Goal: Task Accomplishment & Management: Use online tool/utility

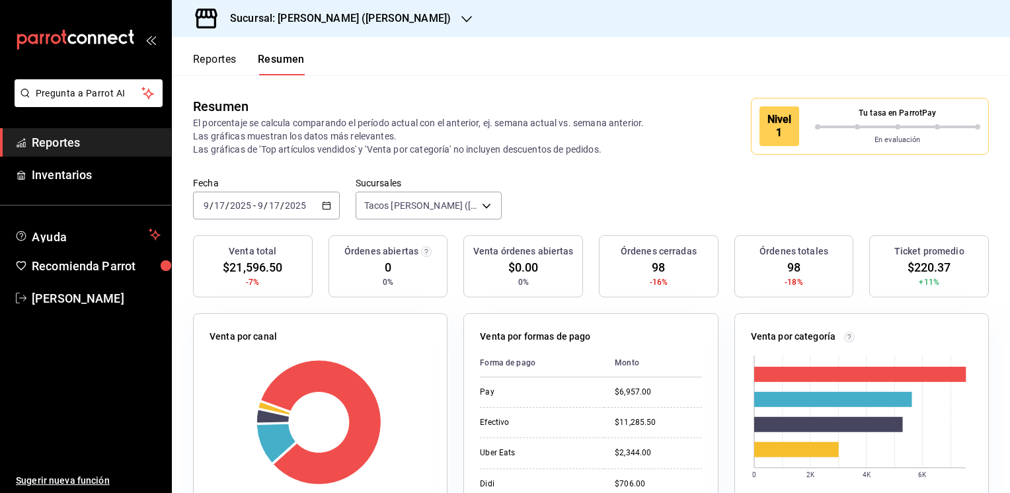
click at [461, 19] on icon "button" at bounding box center [466, 19] width 11 height 7
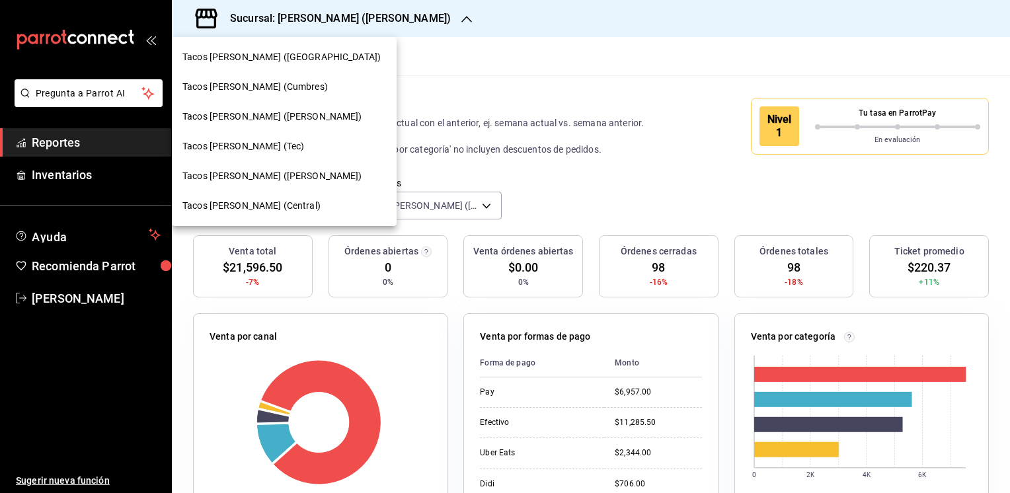
click at [278, 57] on span "Tacos [PERSON_NAME] ([GEOGRAPHIC_DATA])" at bounding box center [281, 57] width 198 height 14
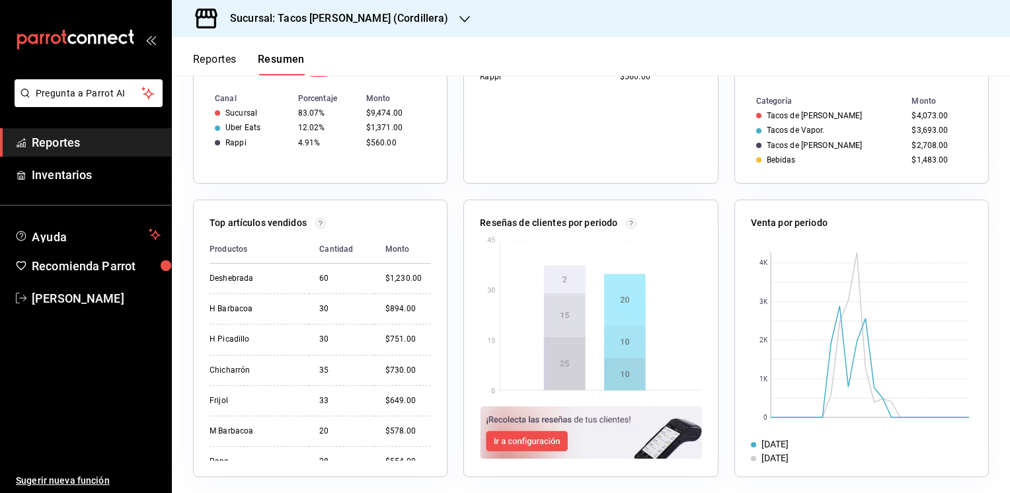
scroll to position [412, 0]
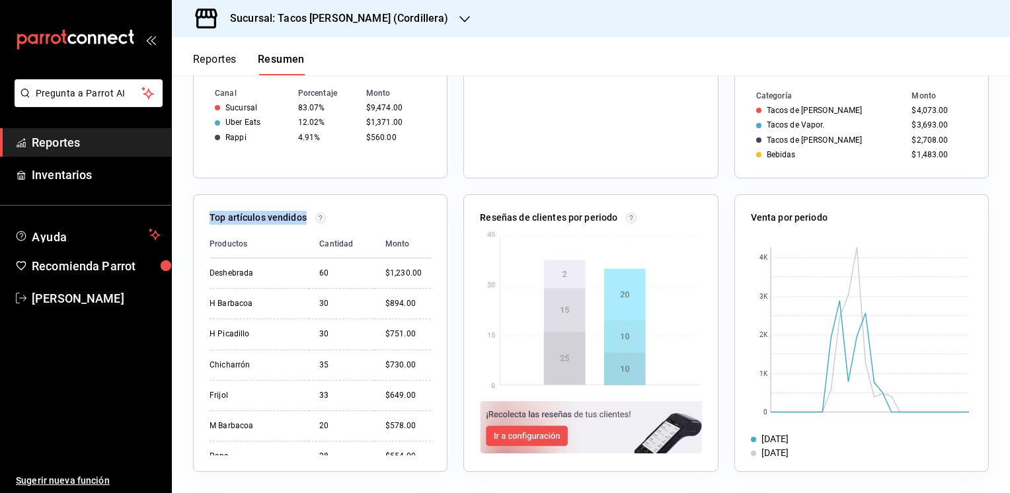
drag, startPoint x: 206, startPoint y: 222, endPoint x: 427, endPoint y: 453, distance: 319.7
click at [427, 453] on div "Top artículos vendidos Productos Cantidad Monto Deshebrada 60 $1,230.00 H Barba…" at bounding box center [320, 333] width 254 height 278
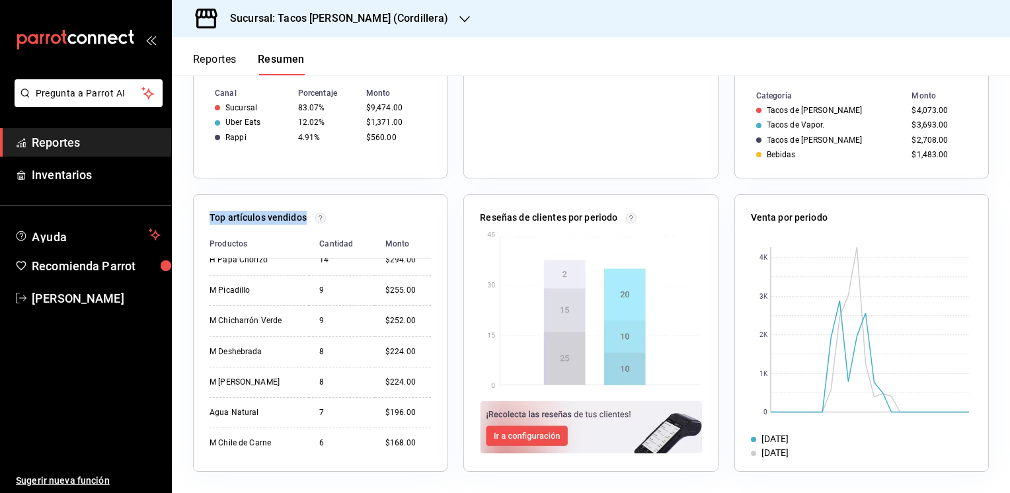
scroll to position [0, 0]
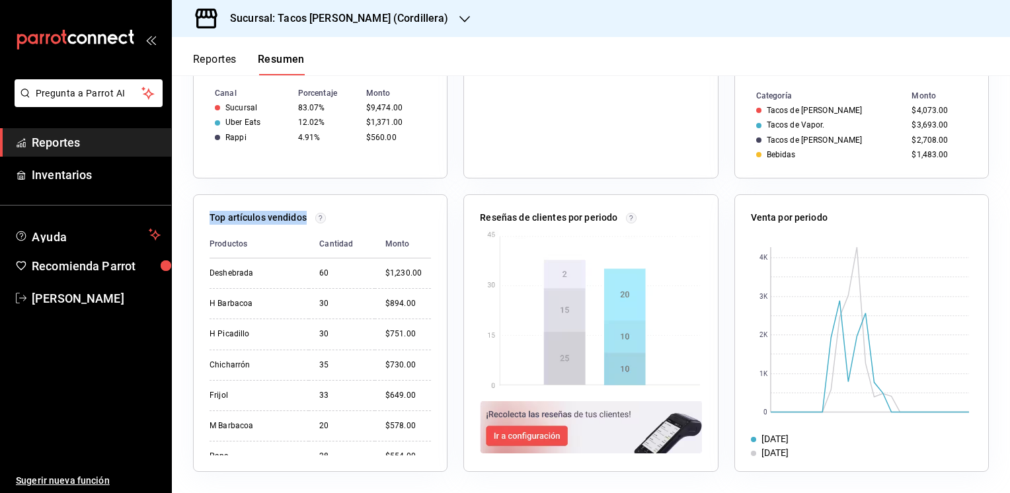
click at [398, 220] on div "Top artículos vendidos" at bounding box center [319, 220] width 221 height 19
click at [40, 141] on span "Reportes" at bounding box center [96, 142] width 129 height 18
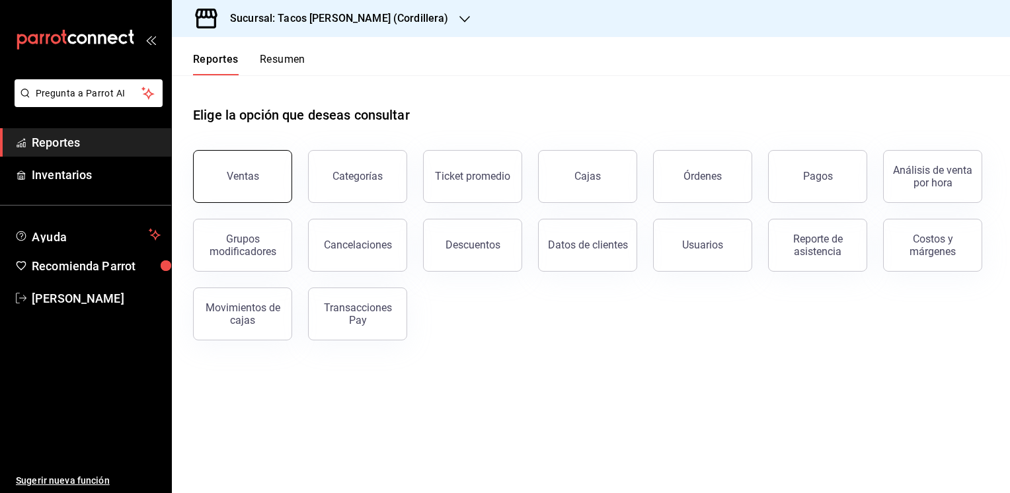
click at [254, 185] on button "Ventas" at bounding box center [242, 176] width 99 height 53
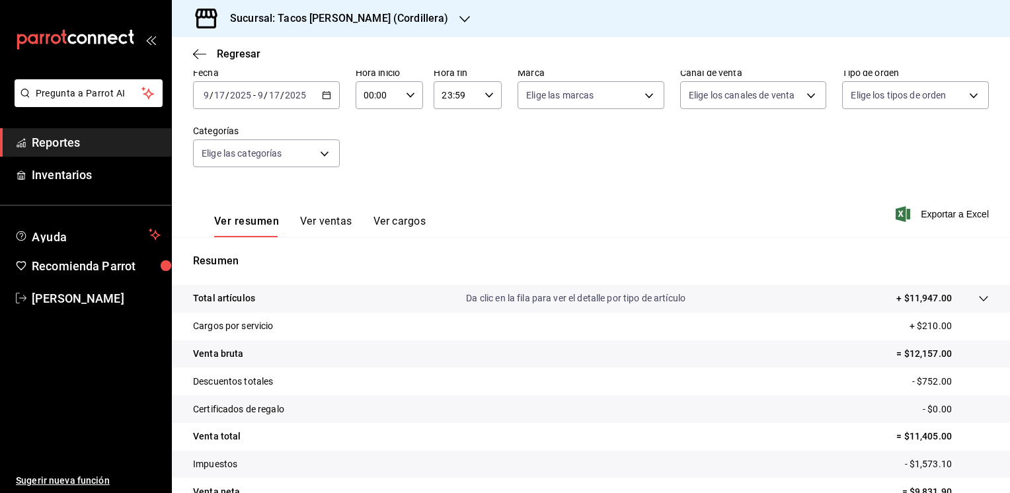
scroll to position [72, 0]
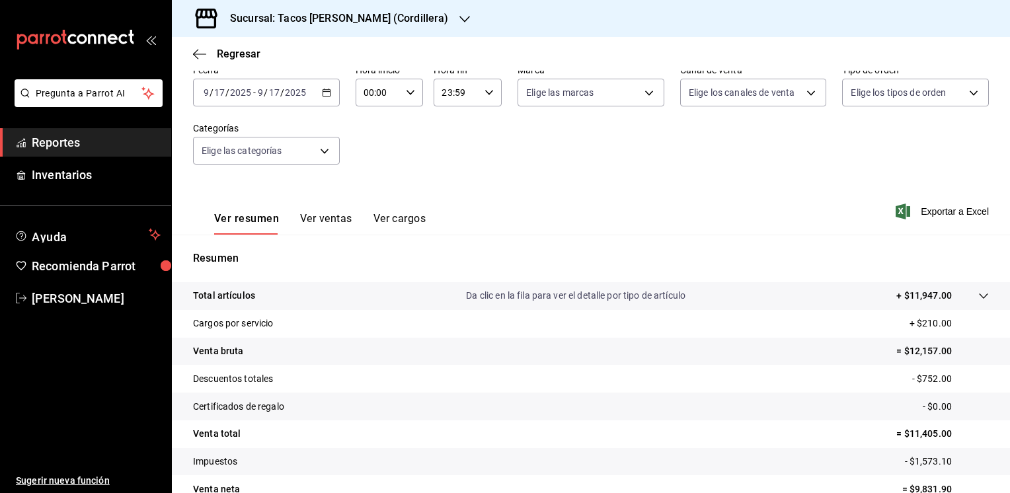
click at [325, 217] on button "Ver ventas" at bounding box center [326, 223] width 52 height 22
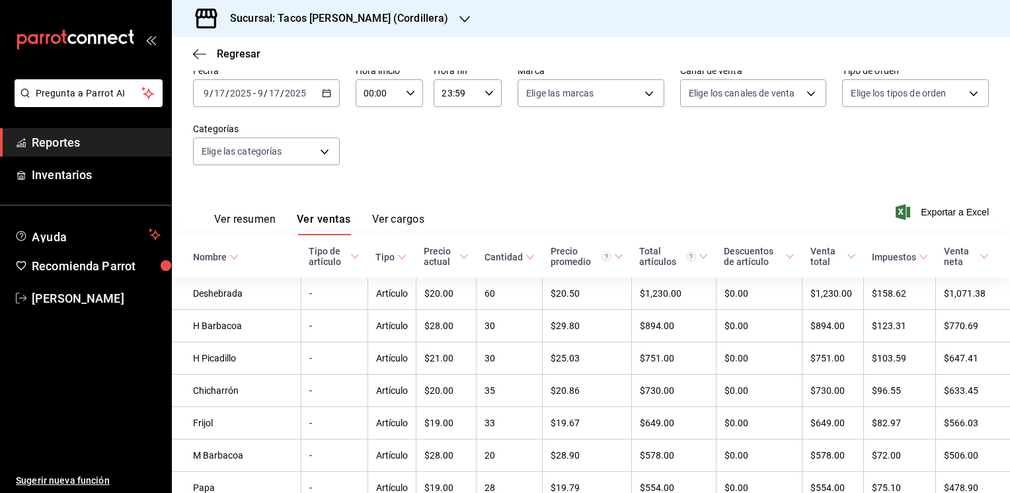
scroll to position [74, 0]
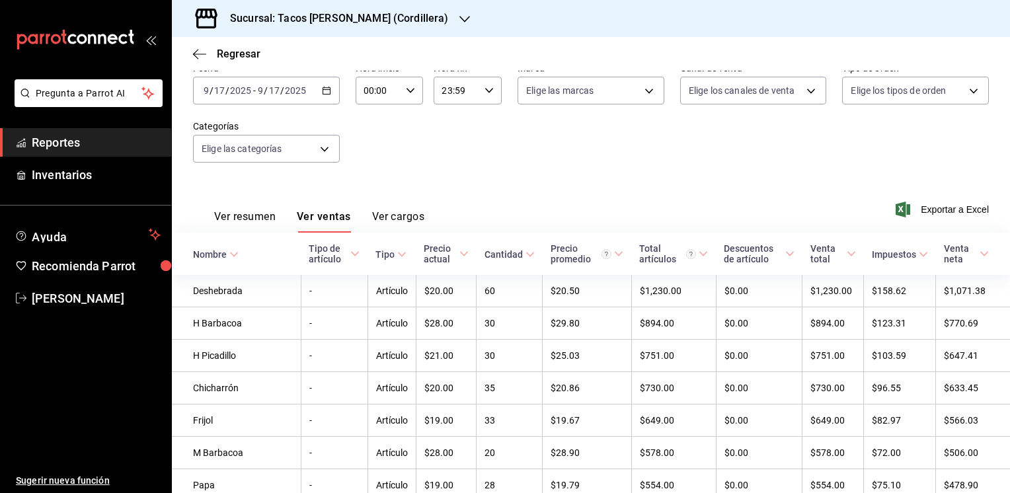
click at [252, 216] on button "Ver resumen" at bounding box center [244, 221] width 61 height 22
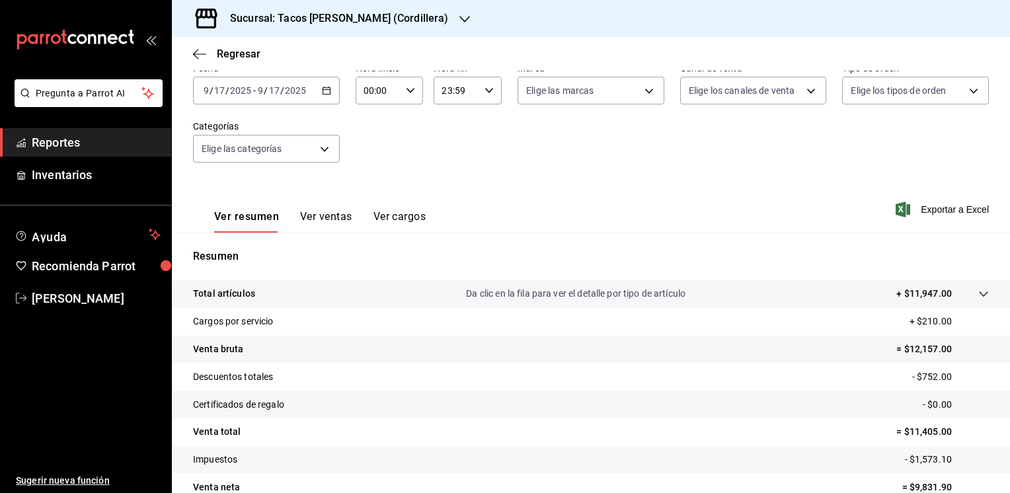
click at [314, 213] on button "Ver ventas" at bounding box center [326, 221] width 52 height 22
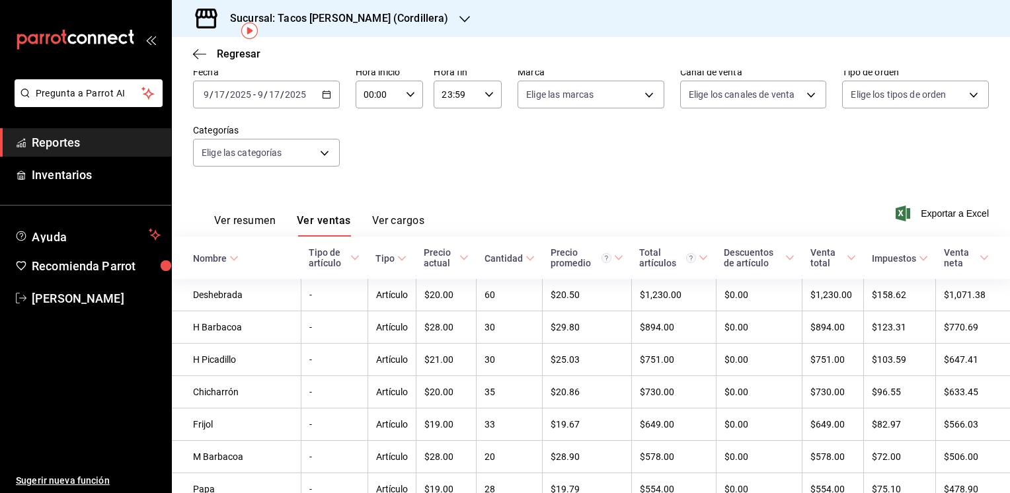
scroll to position [79, 0]
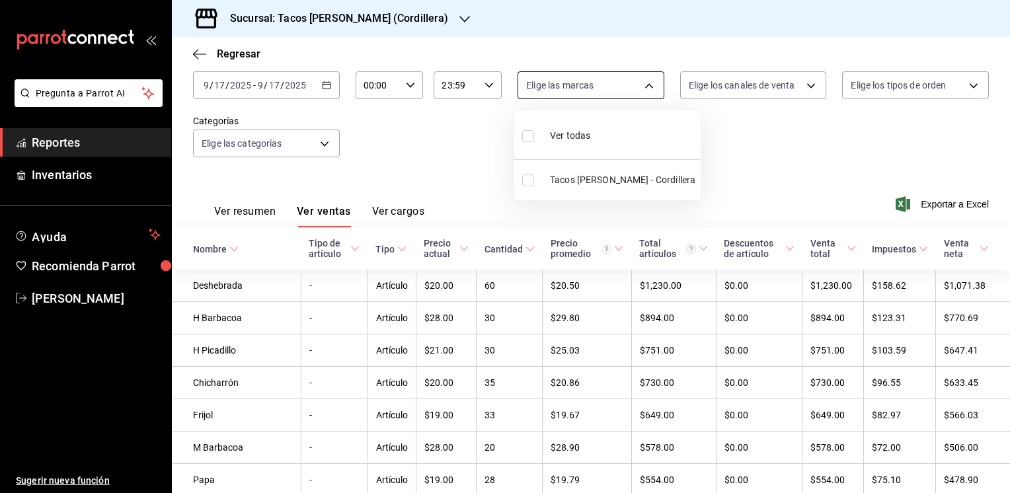
click at [645, 87] on body "Pregunta a Parrot AI Reportes Inventarios Ayuda Recomienda Parrot [PERSON_NAME]…" at bounding box center [505, 246] width 1010 height 493
click at [643, 89] on div at bounding box center [505, 246] width 1010 height 493
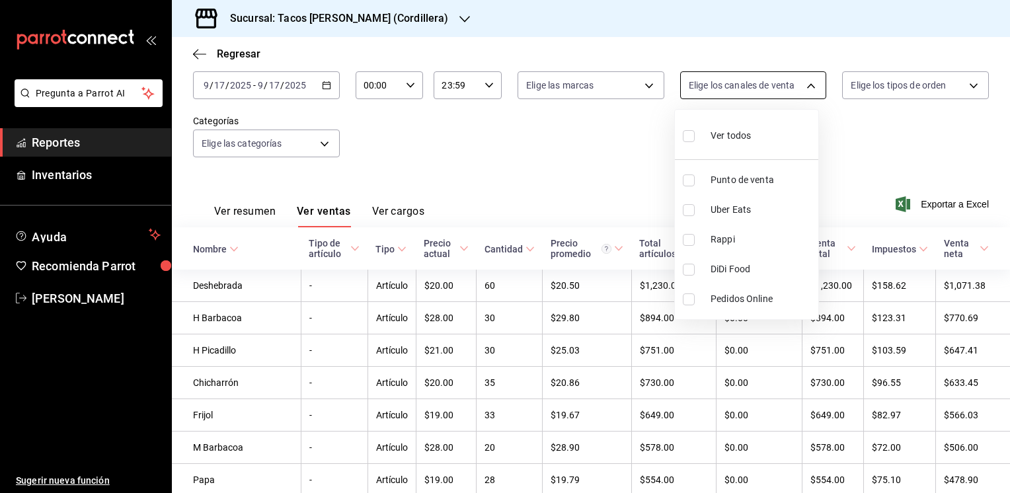
click at [799, 85] on body "Pregunta a Parrot AI Reportes Inventarios Ayuda Recomienda Parrot [PERSON_NAME]…" at bounding box center [505, 246] width 1010 height 493
click at [687, 176] on input "checkbox" at bounding box center [689, 180] width 12 height 12
checkbox input "true"
type input "PARROT"
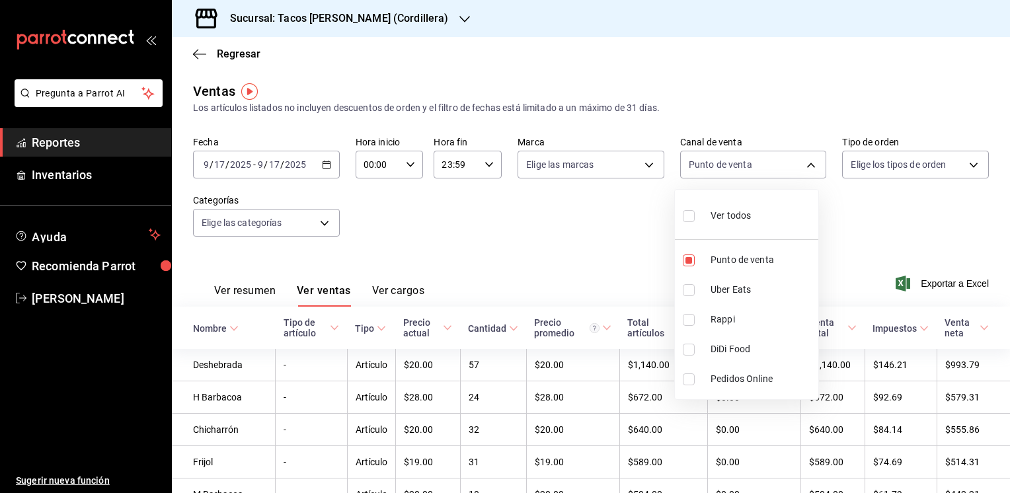
click at [803, 163] on div at bounding box center [505, 246] width 1010 height 493
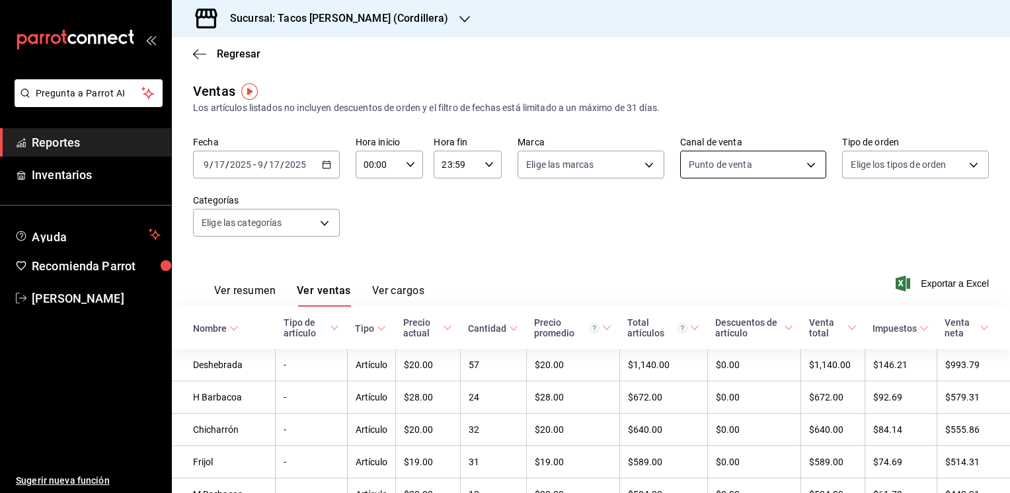
click at [803, 165] on body "Pregunta a Parrot AI Reportes Inventarios Ayuda Recomienda Parrot [PERSON_NAME]…" at bounding box center [505, 246] width 1010 height 493
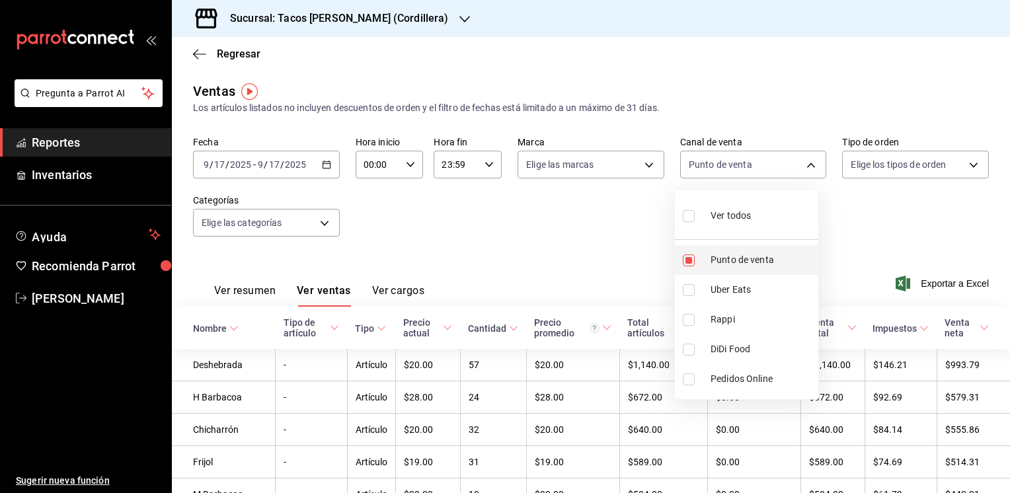
click at [687, 258] on input "checkbox" at bounding box center [689, 260] width 12 height 12
checkbox input "false"
click at [690, 215] on input "checkbox" at bounding box center [689, 216] width 12 height 12
checkbox input "true"
type input "PARROT,UBER_EATS,RAPPI,DIDI_FOOD,ONLINE"
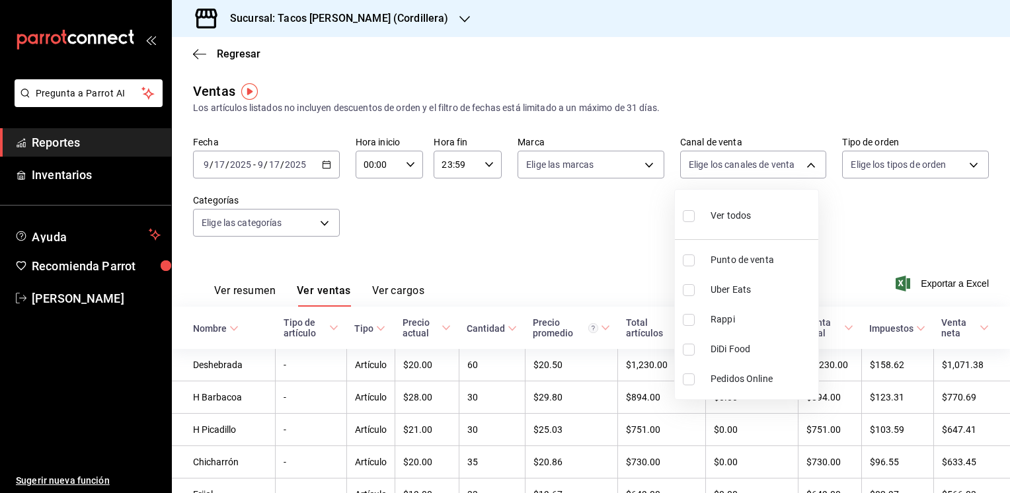
checkbox input "true"
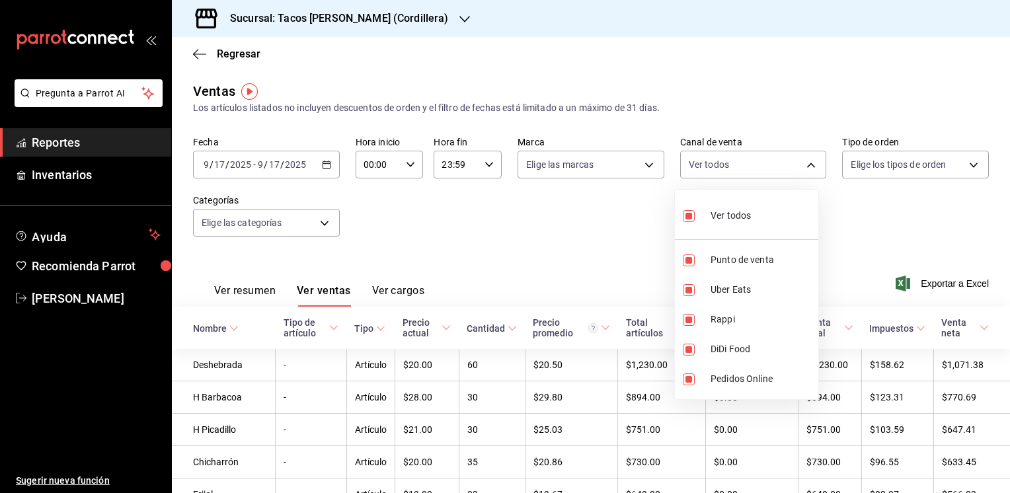
click at [589, 247] on div at bounding box center [505, 246] width 1010 height 493
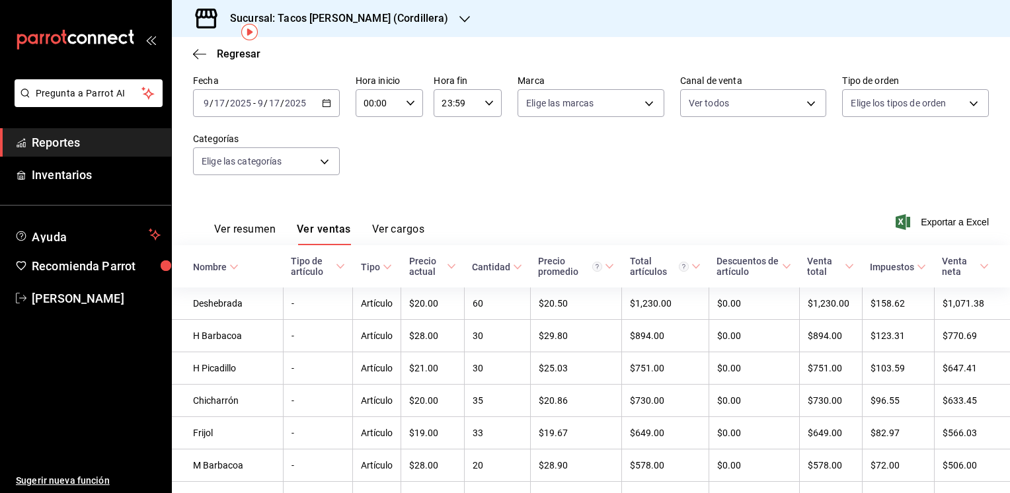
scroll to position [59, 0]
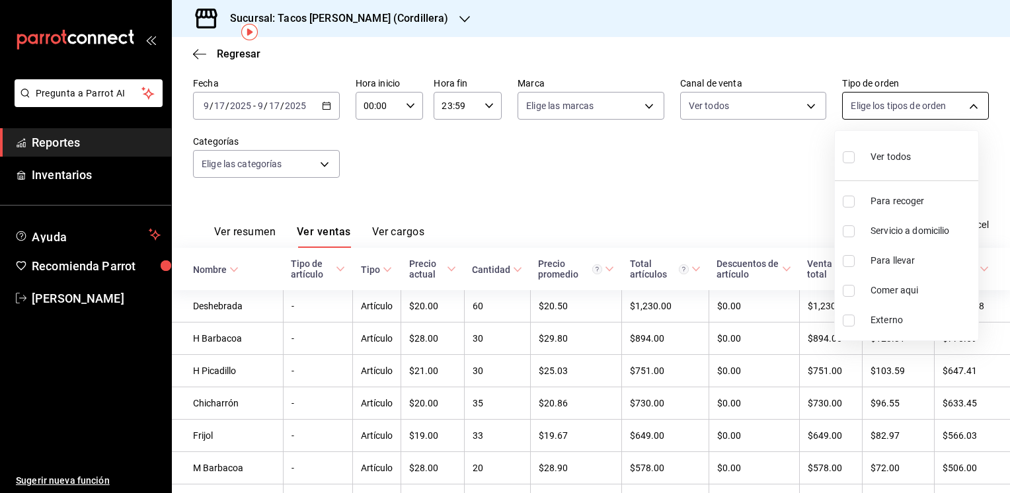
click at [962, 108] on body "Pregunta a Parrot AI Reportes Inventarios Ayuda Recomienda Parrot [PERSON_NAME]…" at bounding box center [505, 246] width 1010 height 493
click at [803, 104] on div at bounding box center [505, 246] width 1010 height 493
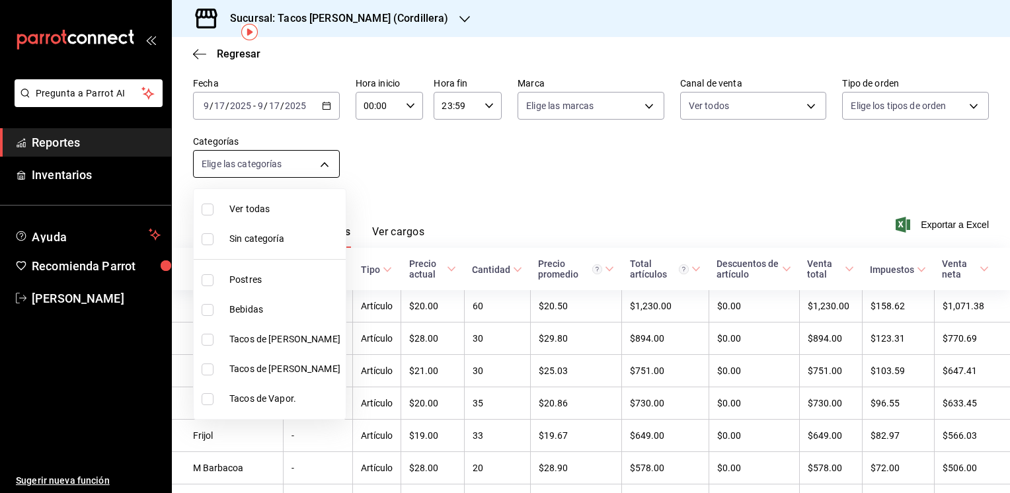
click at [324, 168] on body "Pregunta a Parrot AI Reportes Inventarios Ayuda Recomienda Parrot [PERSON_NAME]…" at bounding box center [505, 246] width 1010 height 493
click at [204, 367] on input "checkbox" at bounding box center [208, 369] width 12 height 12
checkbox input "true"
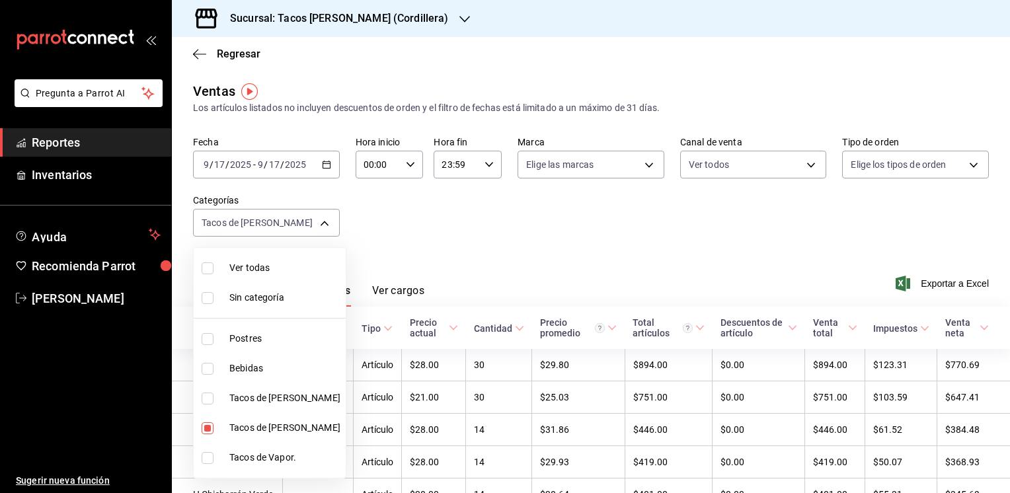
click at [485, 240] on div at bounding box center [505, 246] width 1010 height 493
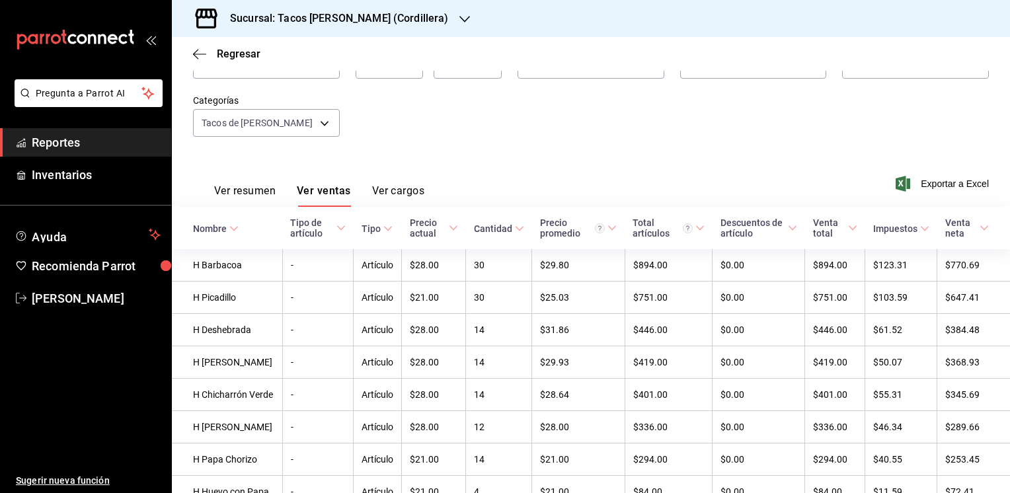
scroll to position [98, 0]
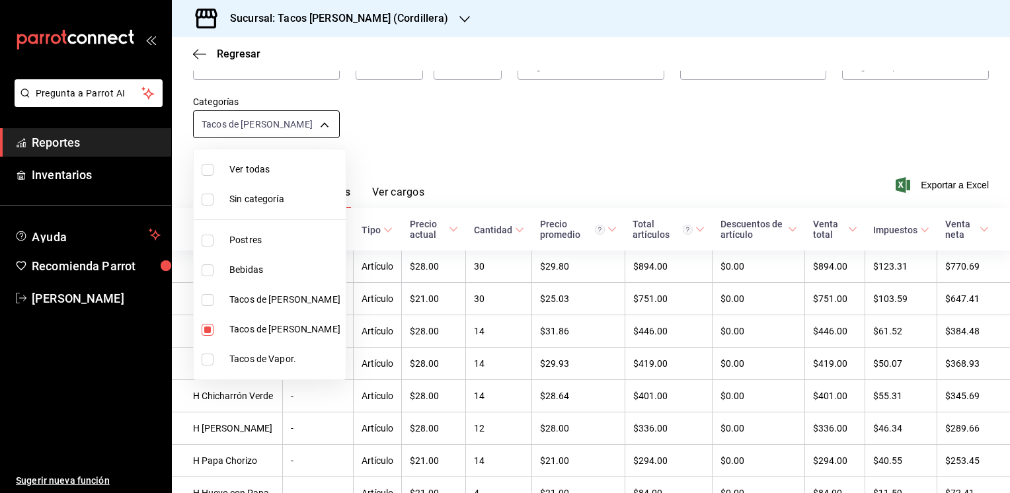
click at [320, 124] on body "Pregunta a Parrot AI Reportes Inventarios Ayuda Recomienda Parrot [PERSON_NAME]…" at bounding box center [505, 246] width 1010 height 493
click at [227, 170] on li "Ver todas" at bounding box center [270, 170] width 152 height 30
type input "16cf12da-de81-4aa4-83c1-687134235f0e,6e5fc231-faaa-4370-9cb2-d1b5bf40785f,cccd6…"
checkbox input "true"
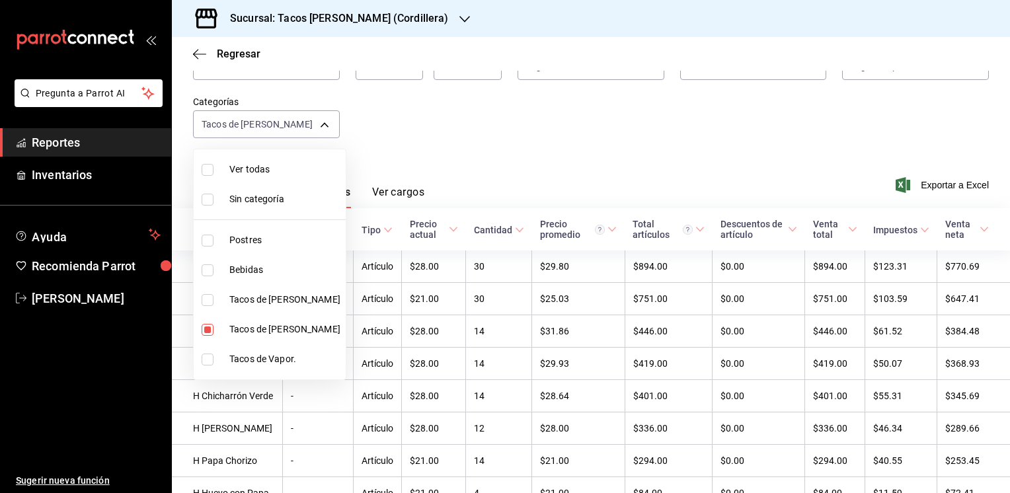
checkbox input "true"
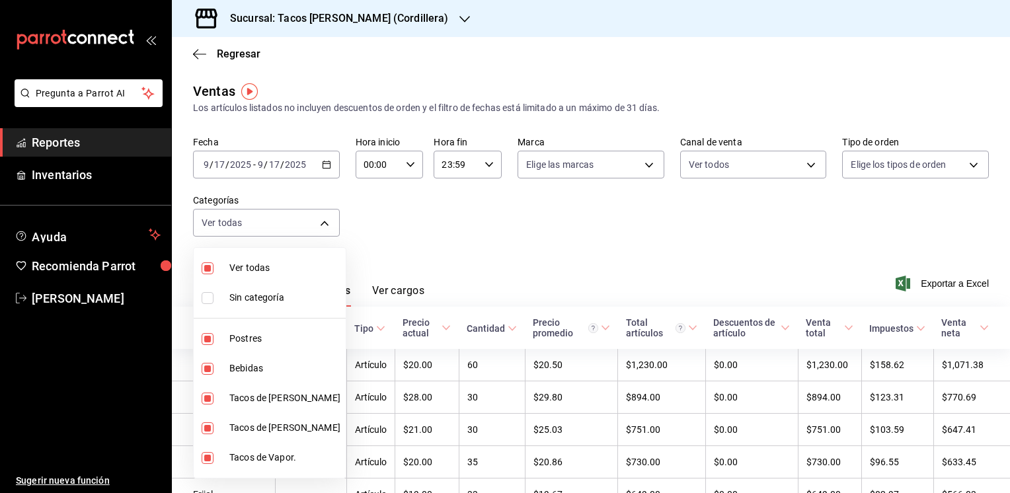
click at [485, 256] on div at bounding box center [505, 246] width 1010 height 493
click at [324, 226] on body "Pregunta a Parrot AI Reportes Inventarios Ayuda Recomienda Parrot [PERSON_NAME]…" at bounding box center [505, 246] width 1010 height 493
click at [241, 456] on span "Tacos de Vapor." at bounding box center [284, 458] width 111 height 14
type input "16cf12da-de81-4aa4-83c1-687134235f0e,6e5fc231-faaa-4370-9cb2-d1b5bf40785f,cccd6…"
checkbox input "false"
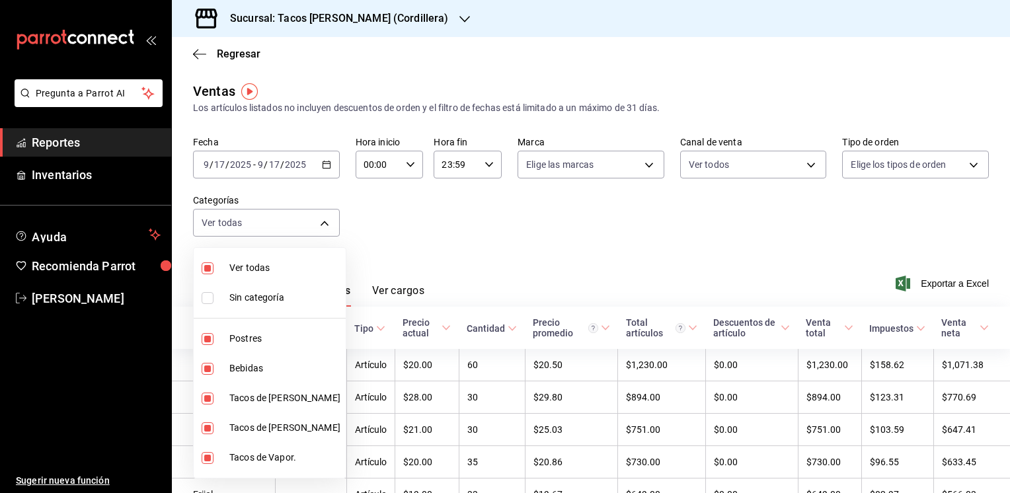
checkbox input "false"
click at [500, 256] on div at bounding box center [505, 246] width 1010 height 493
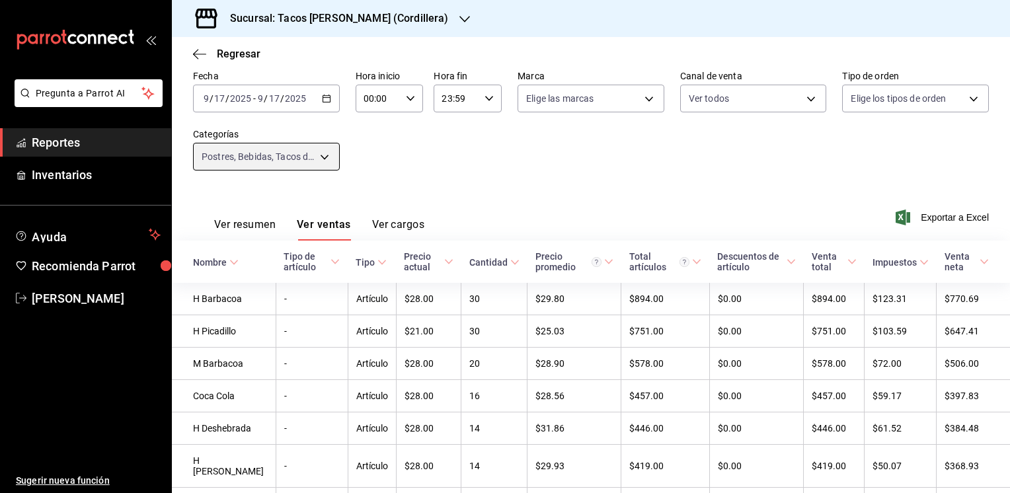
scroll to position [58, 0]
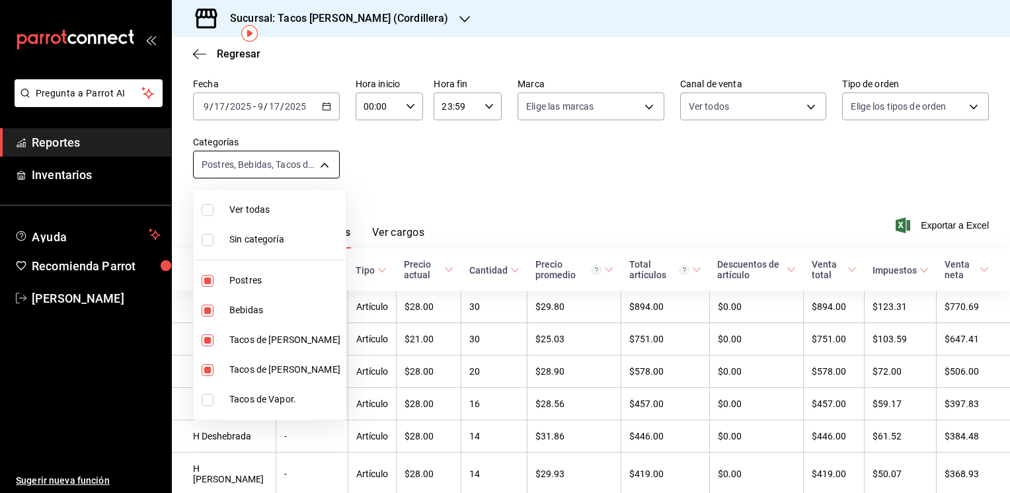
click at [326, 163] on body "Pregunta a Parrot AI Reportes Inventarios Ayuda Recomienda Parrot [PERSON_NAME]…" at bounding box center [505, 246] width 1010 height 493
click at [206, 400] on input "checkbox" at bounding box center [208, 400] width 12 height 12
checkbox input "true"
type input "16cf12da-de81-4aa4-83c1-687134235f0e,6e5fc231-faaa-4370-9cb2-d1b5bf40785f,cccd6…"
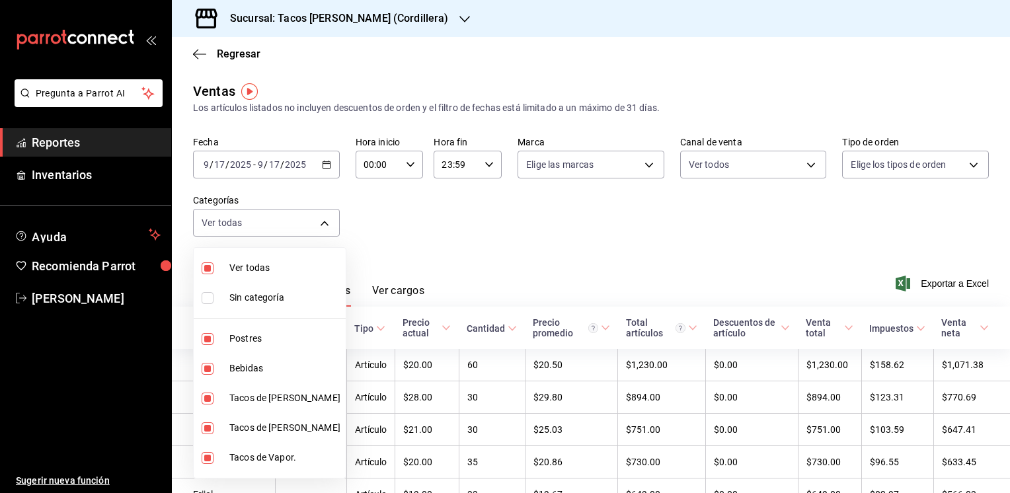
click at [209, 271] on input "checkbox" at bounding box center [208, 268] width 12 height 12
checkbox input "false"
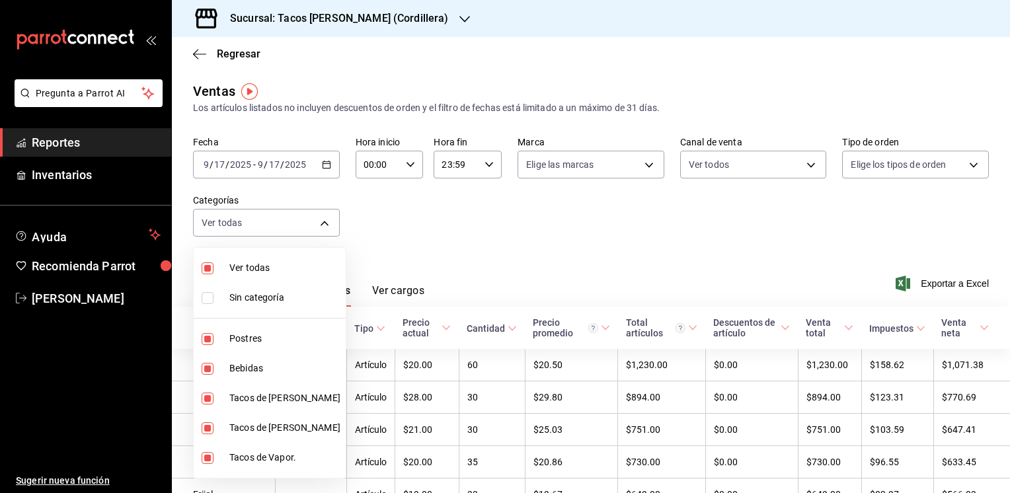
checkbox input "false"
click at [207, 455] on input "checkbox" at bounding box center [208, 458] width 12 height 12
checkbox input "true"
type input "fb2ea406-c1b6-4aa8-8f6b-f17f93aefc09"
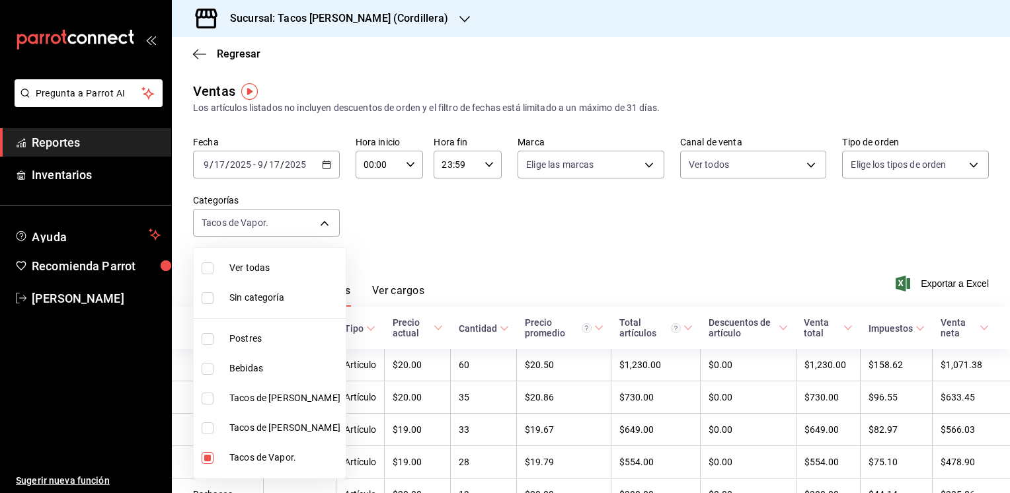
click at [541, 235] on div at bounding box center [505, 246] width 1010 height 493
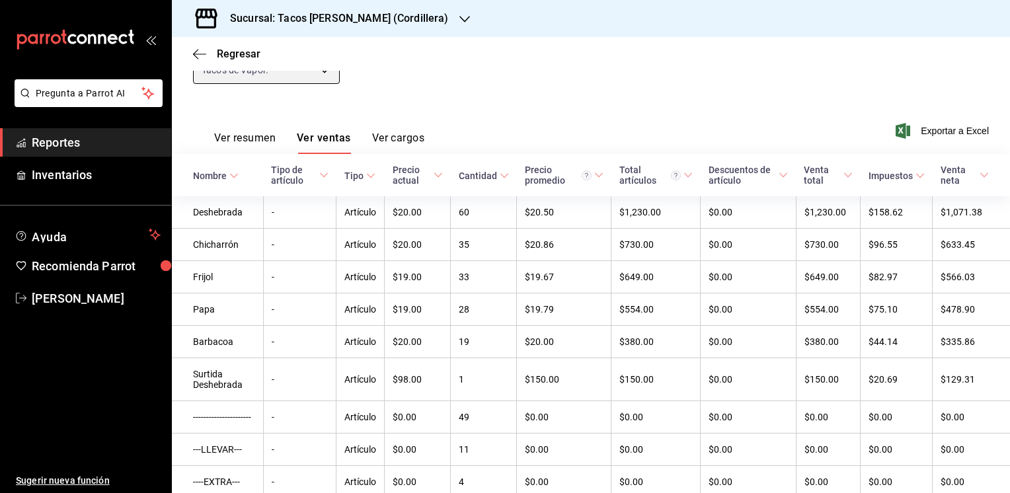
scroll to position [156, 0]
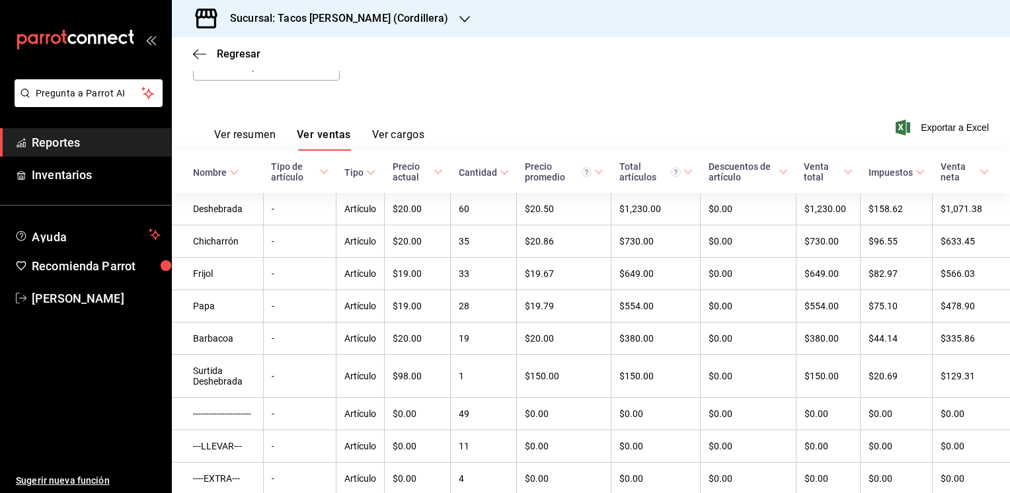
click at [459, 22] on icon "button" at bounding box center [464, 19] width 11 height 11
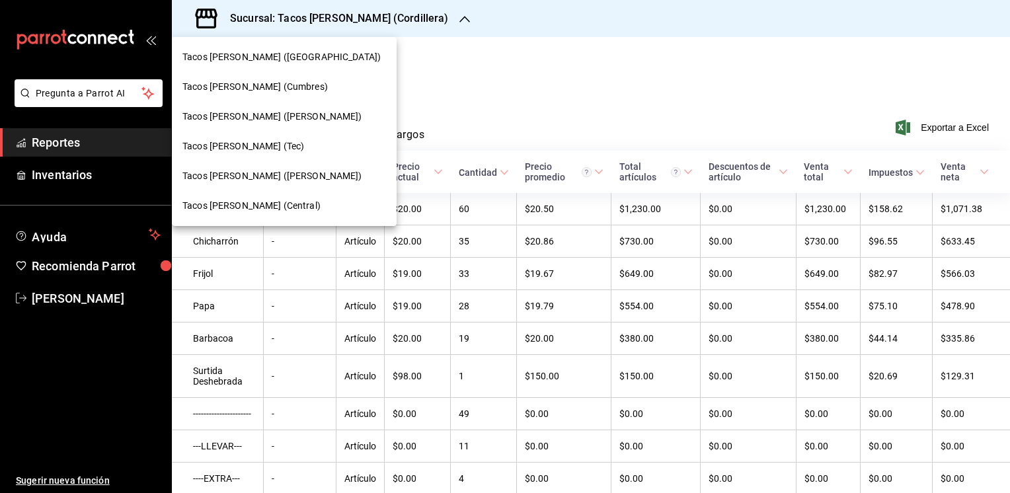
click at [284, 179] on span "Tacos [PERSON_NAME] ([PERSON_NAME])" at bounding box center [272, 176] width 180 height 14
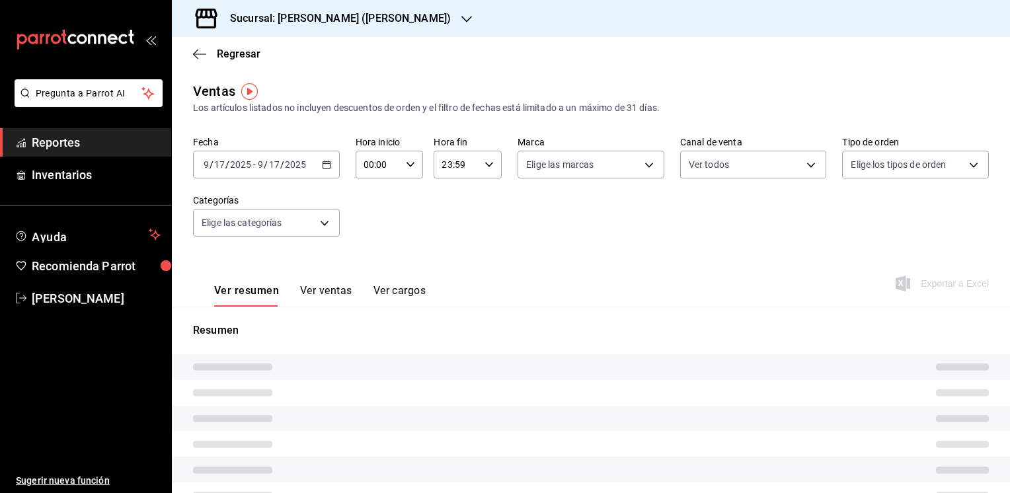
type input "PARROT,UBER_EATS,RAPPI,DIDI_FOOD,ONLINE"
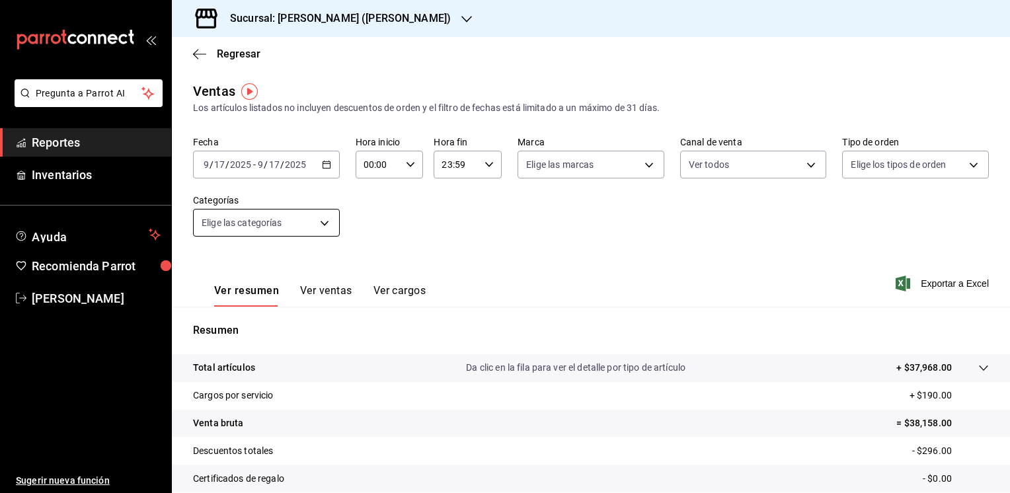
click at [322, 229] on body "Pregunta a Parrot AI Reportes Inventarios Ayuda Recomienda Parrot [PERSON_NAME]…" at bounding box center [505, 246] width 1010 height 493
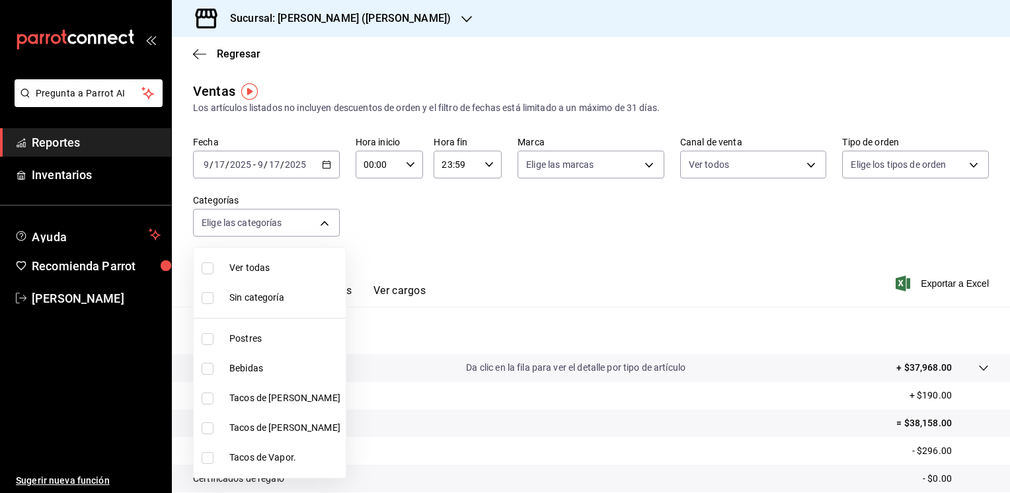
click at [209, 457] on input "checkbox" at bounding box center [208, 458] width 12 height 12
checkbox input "true"
type input "2fcdfa08-362a-4f1d-ab09-45d32c3c4cae"
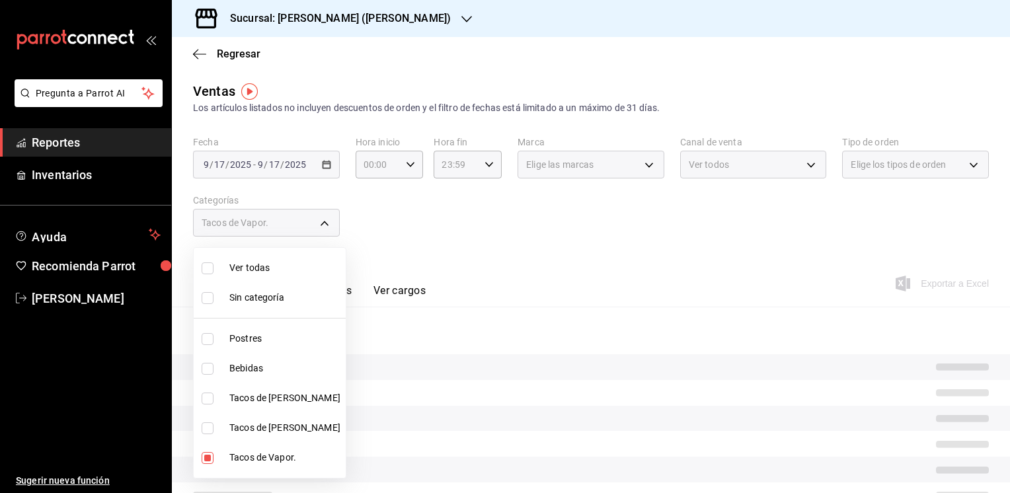
click at [565, 266] on div at bounding box center [505, 246] width 1010 height 493
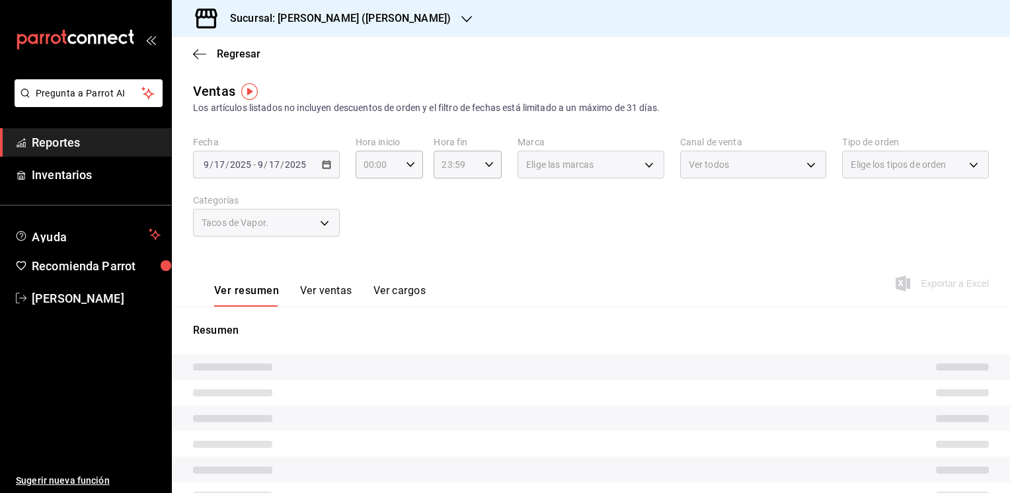
click at [334, 285] on button "Ver ventas" at bounding box center [326, 295] width 52 height 22
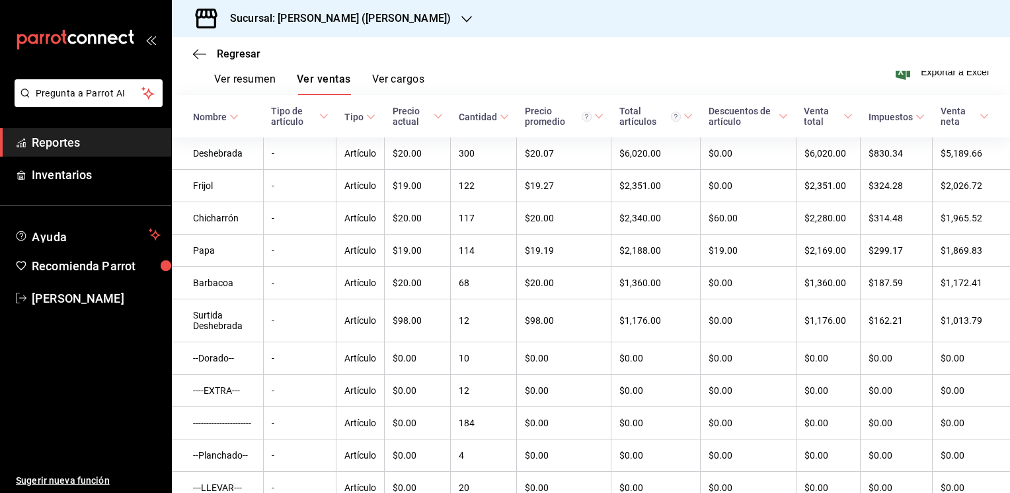
scroll to position [217, 0]
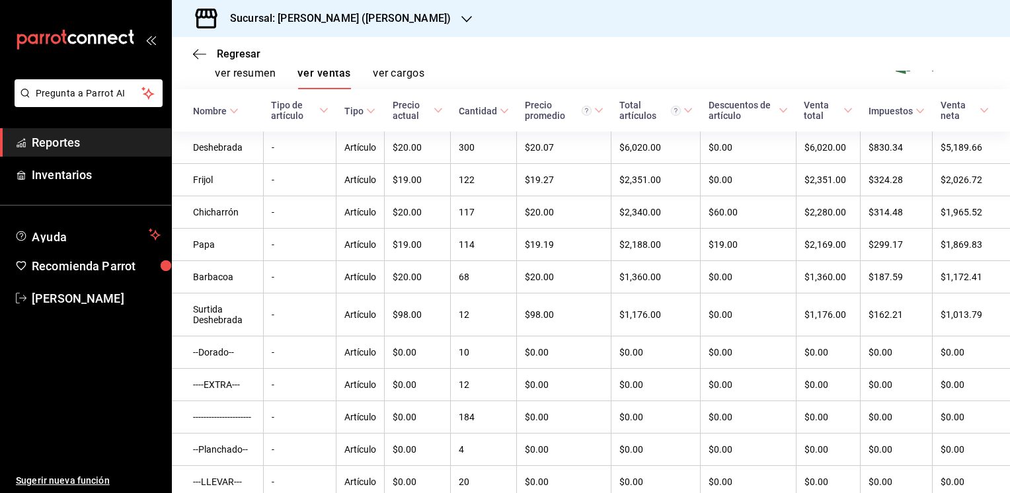
click at [433, 19] on div "Sucursal: [PERSON_NAME] ([PERSON_NAME])" at bounding box center [329, 18] width 295 height 37
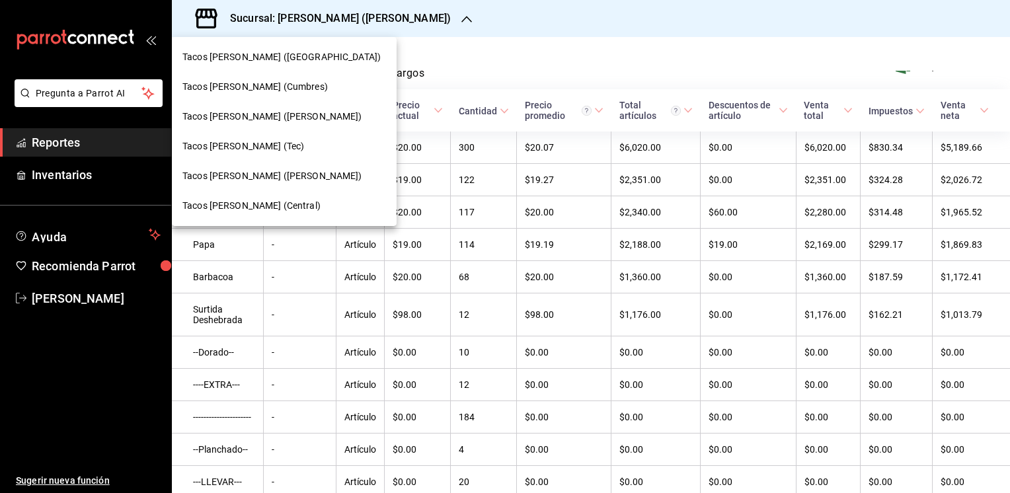
click at [279, 56] on span "Tacos [PERSON_NAME] ([GEOGRAPHIC_DATA])" at bounding box center [281, 57] width 198 height 14
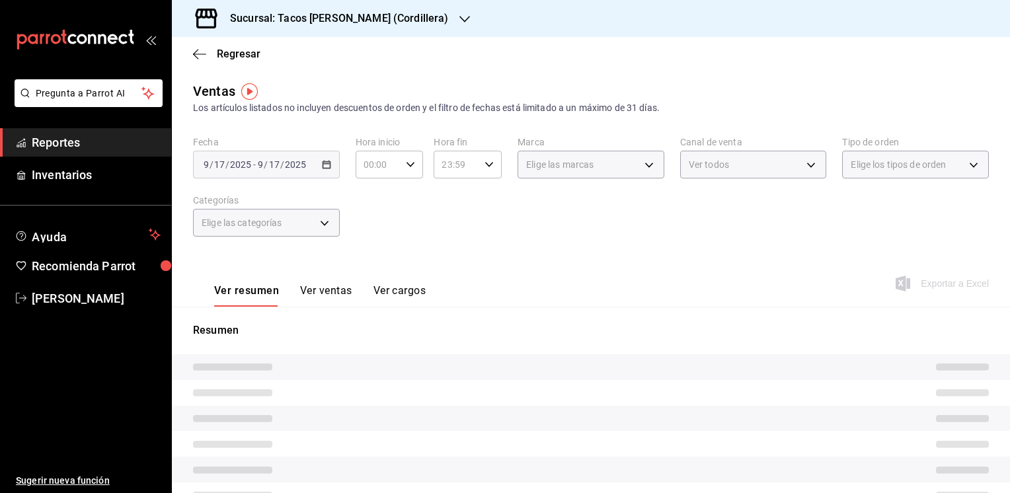
type input "PARROT,UBER_EATS,RAPPI,DIDI_FOOD,ONLINE"
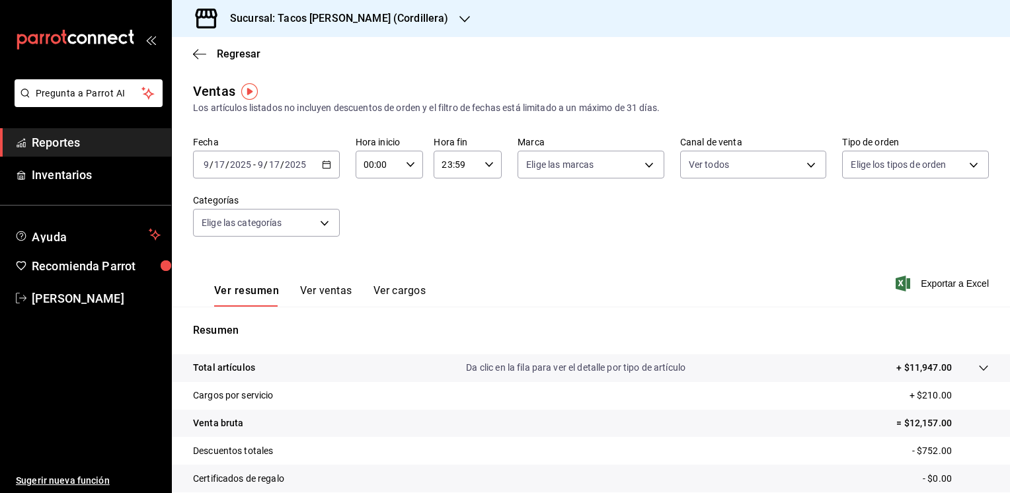
click at [322, 292] on button "Ver ventas" at bounding box center [326, 295] width 52 height 22
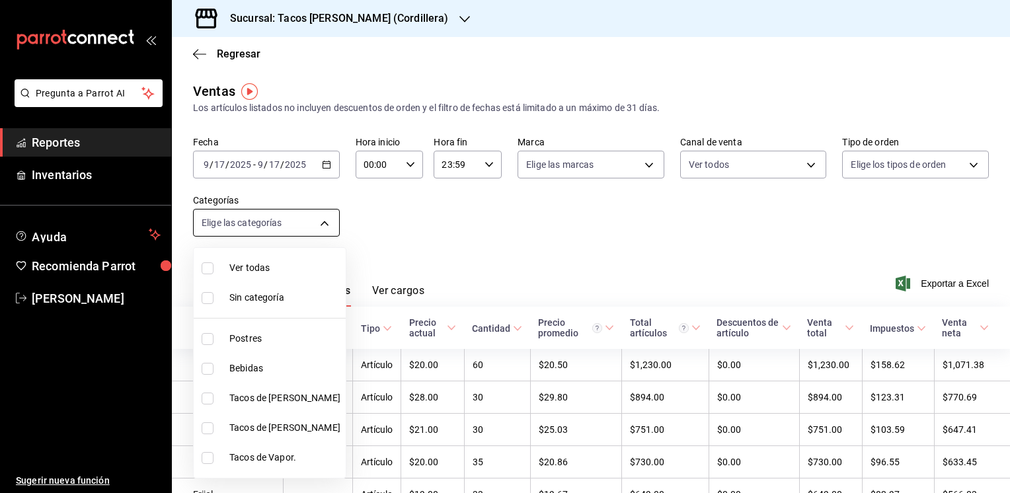
click at [325, 218] on body "Pregunta a Parrot AI Reportes Inventarios Ayuda Recomienda Parrot [PERSON_NAME]…" at bounding box center [505, 246] width 1010 height 493
click at [224, 456] on li "Tacos de Vapor." at bounding box center [270, 458] width 152 height 30
type input "fb2ea406-c1b6-4aa8-8f6b-f17f93aefc09"
checkbox input "true"
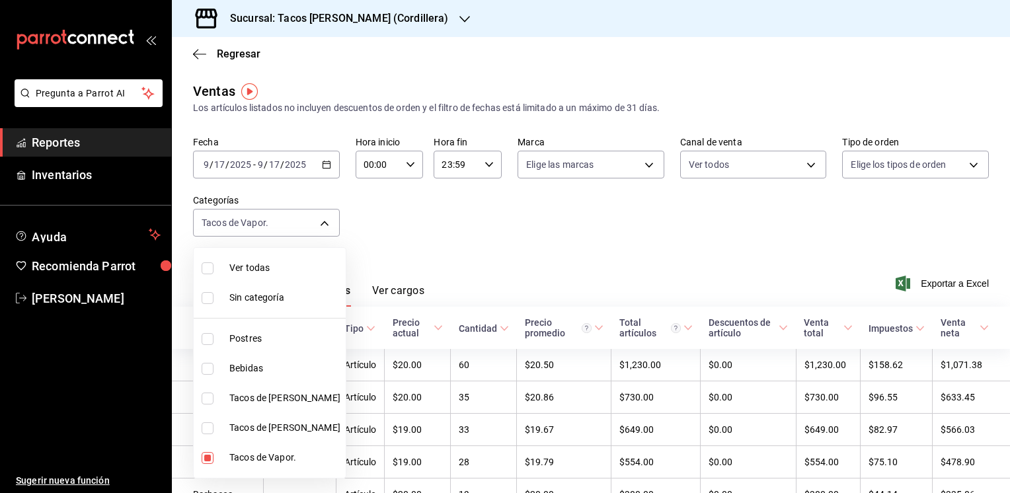
click at [425, 244] on div at bounding box center [505, 246] width 1010 height 493
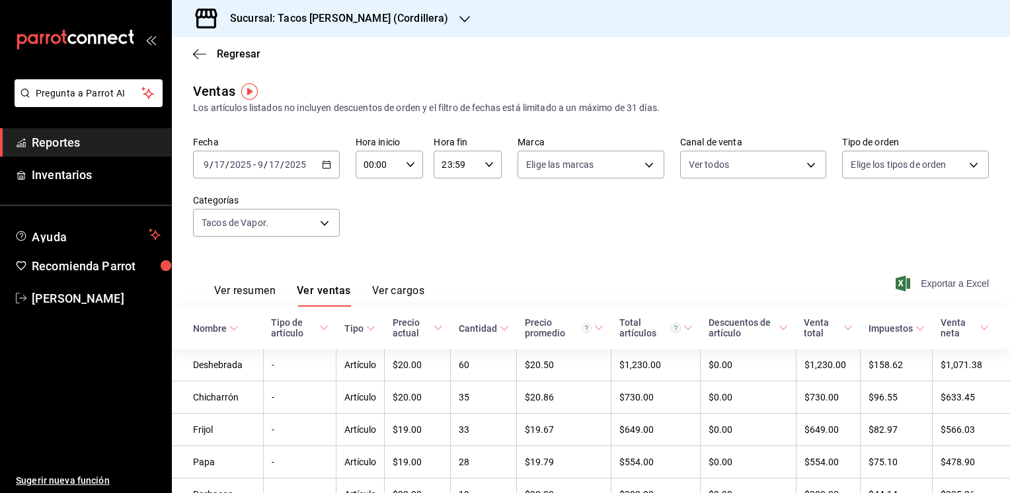
click at [932, 283] on span "Exportar a Excel" at bounding box center [943, 284] width 91 height 16
click at [524, 78] on main "Regresar Ventas Los artículos listados no incluyen descuentos de orden y el fil…" at bounding box center [591, 365] width 838 height 656
click at [324, 219] on body "Pregunta a Parrot AI Reportes Inventarios Ayuda Recomienda Parrot [PERSON_NAME]…" at bounding box center [505, 246] width 1010 height 493
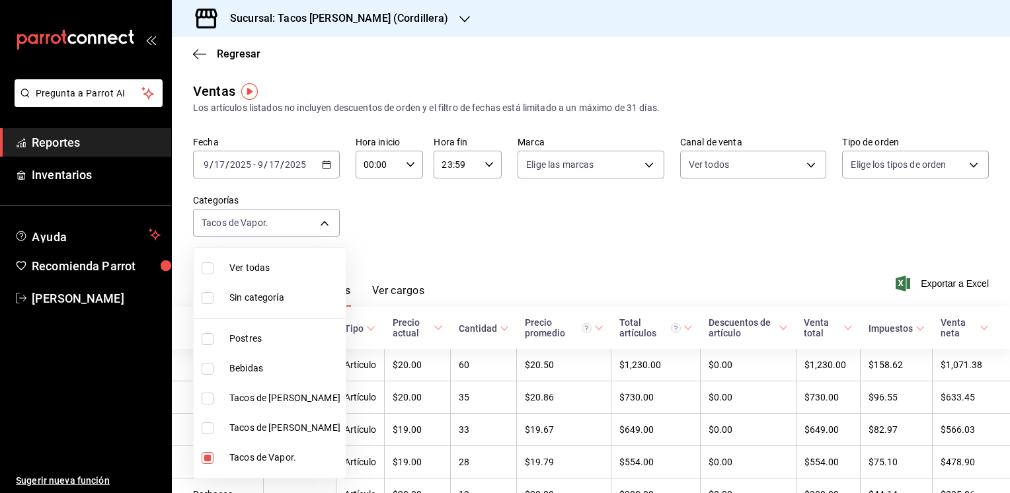
click at [212, 429] on input "checkbox" at bounding box center [208, 428] width 12 height 12
checkbox input "true"
type input "fb2ea406-c1b6-4aa8-8f6b-f17f93aefc09,1f741d64-e8f6-46ea-b8e9-8f9d32672f3d"
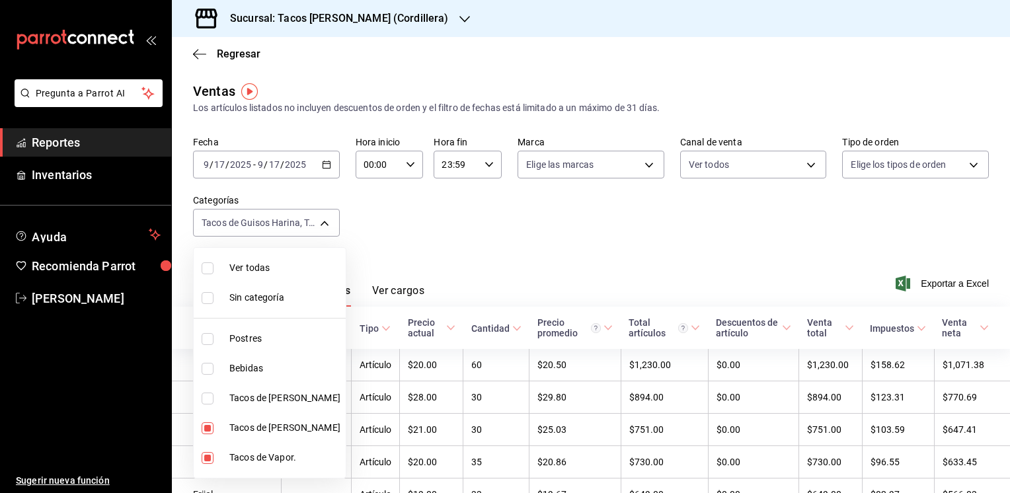
click at [206, 453] on input "checkbox" at bounding box center [208, 458] width 12 height 12
checkbox input "false"
type input "1f741d64-e8f6-46ea-b8e9-8f9d32672f3d"
click at [445, 246] on div at bounding box center [505, 246] width 1010 height 493
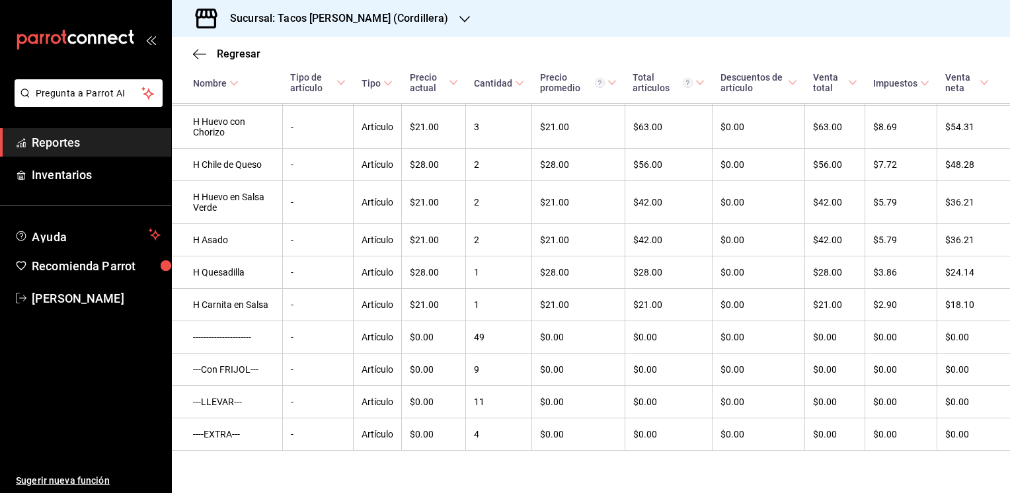
scroll to position [712, 0]
click at [459, 20] on icon "button" at bounding box center [464, 19] width 11 height 11
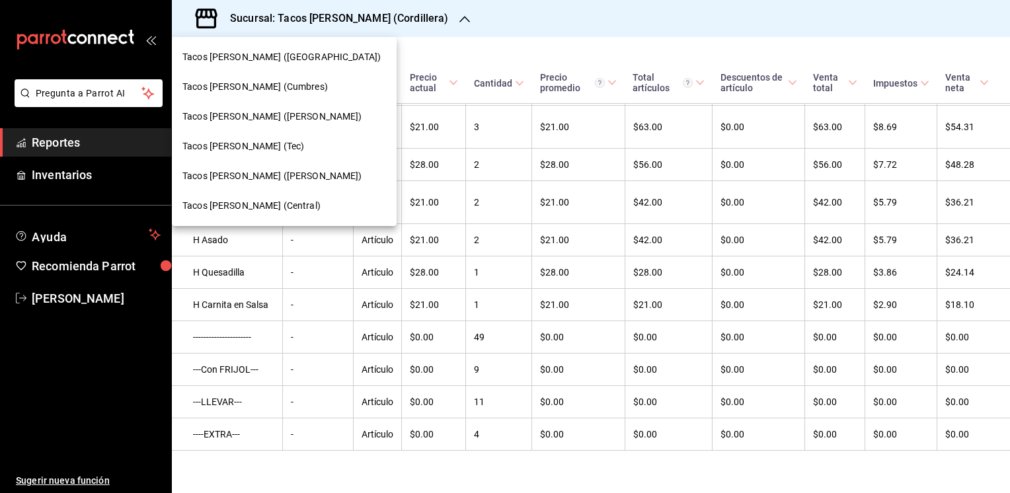
click at [270, 170] on span "Tacos [PERSON_NAME] ([PERSON_NAME])" at bounding box center [272, 176] width 180 height 14
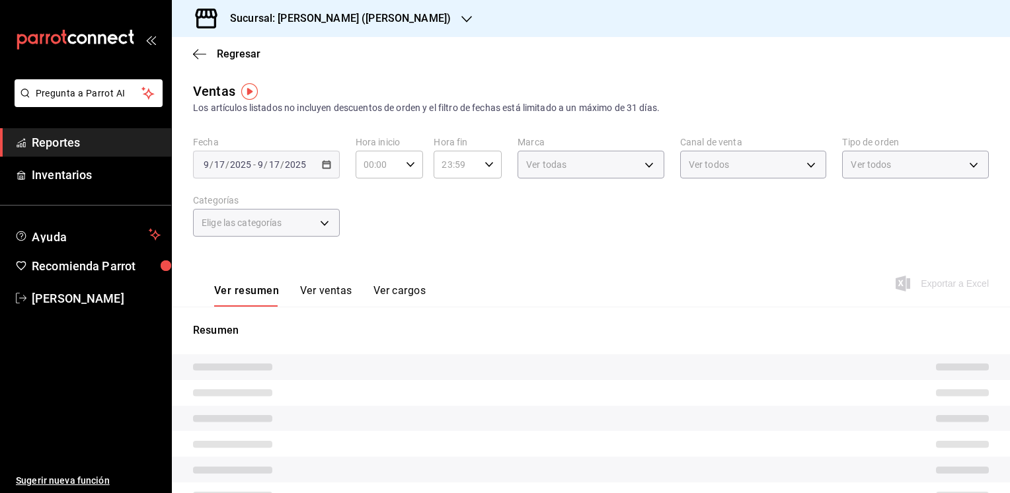
type input "PARROT,UBER_EATS,RAPPI,DIDI_FOOD,ONLINE"
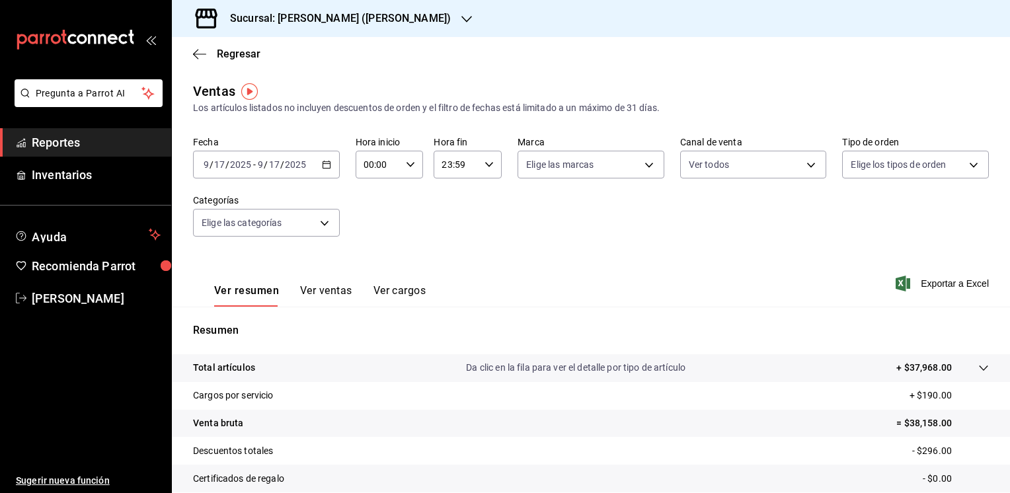
click at [330, 293] on button "Ver ventas" at bounding box center [326, 295] width 52 height 22
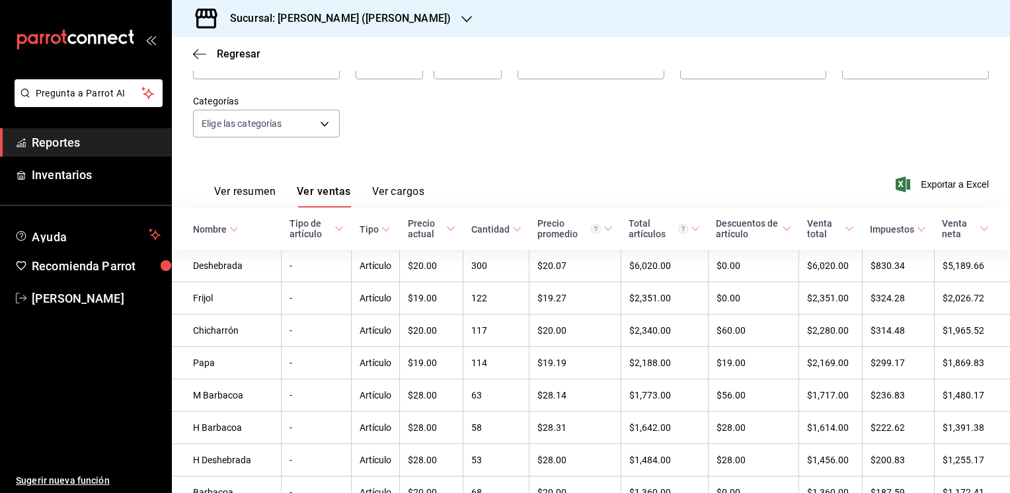
scroll to position [85, 0]
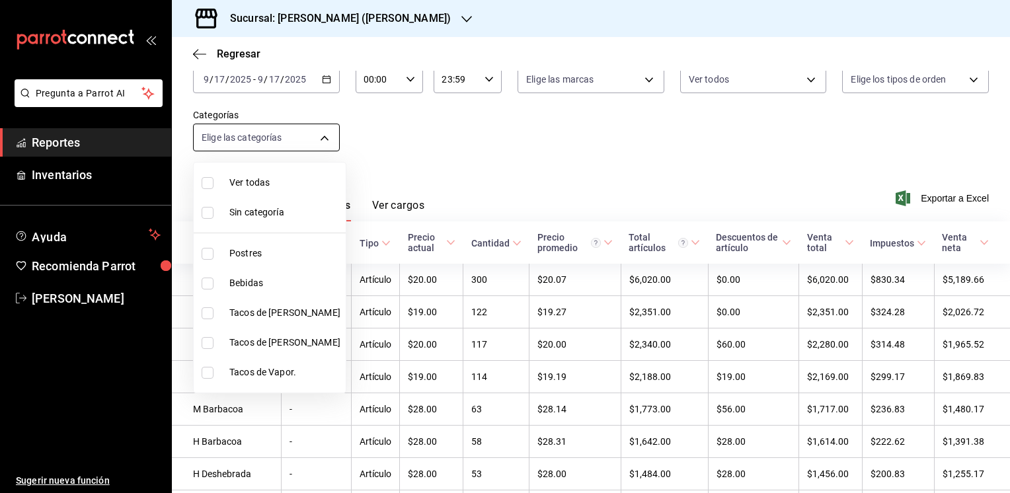
click at [325, 139] on body "Pregunta a Parrot AI Reportes Inventarios Ayuda Recomienda Parrot [PERSON_NAME]…" at bounding box center [505, 246] width 1010 height 493
click at [211, 371] on input "checkbox" at bounding box center [208, 373] width 12 height 12
checkbox input "true"
type input "2fcdfa08-362a-4f1d-ab09-45d32c3c4cae"
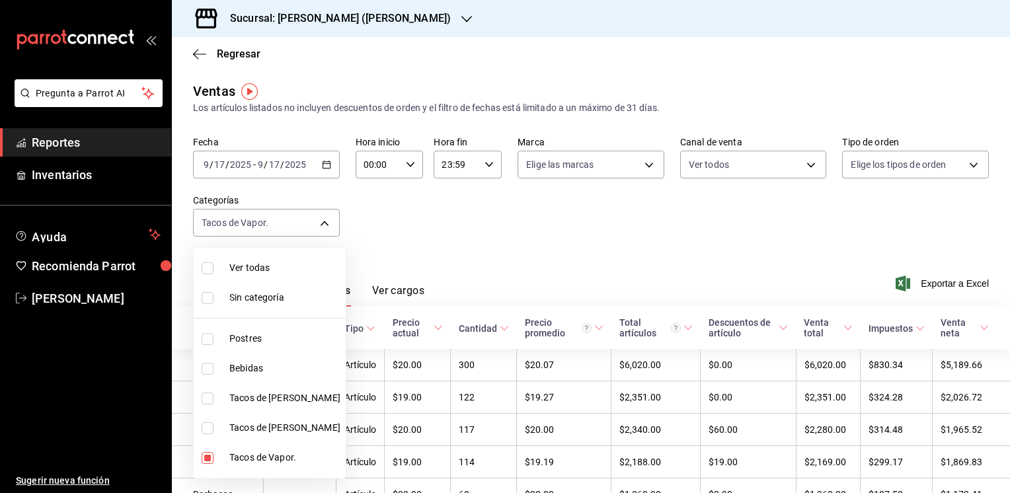
click at [463, 266] on div at bounding box center [505, 246] width 1010 height 493
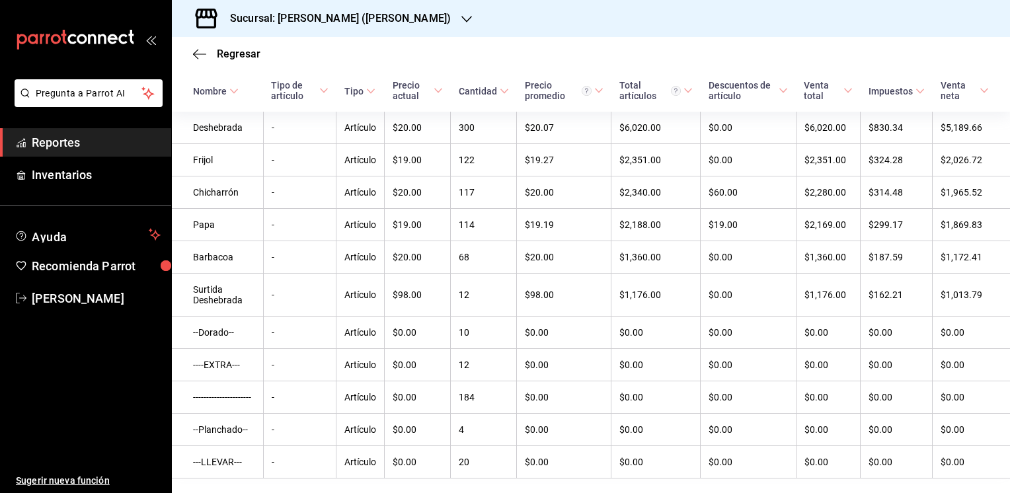
scroll to position [239, 0]
click at [198, 57] on icon "button" at bounding box center [199, 54] width 13 height 12
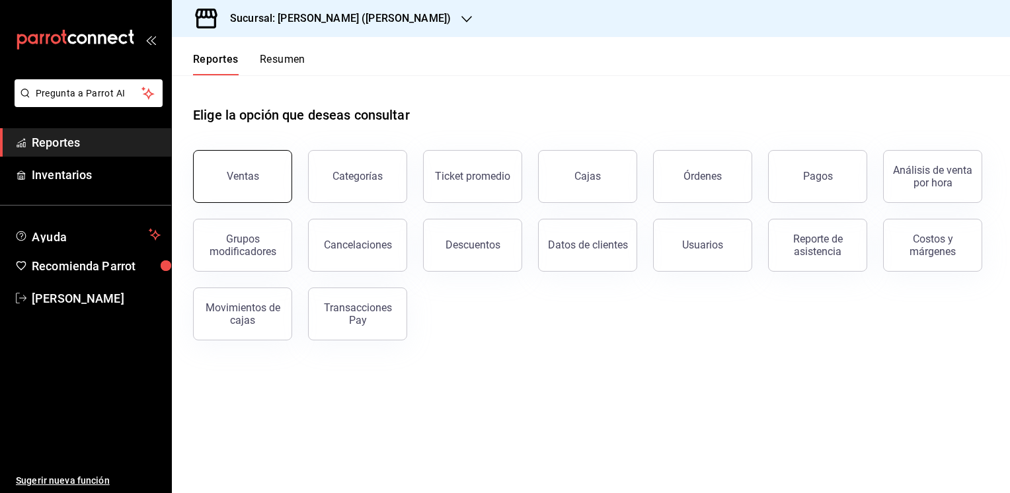
click at [251, 173] on div "Ventas" at bounding box center [243, 176] width 32 height 13
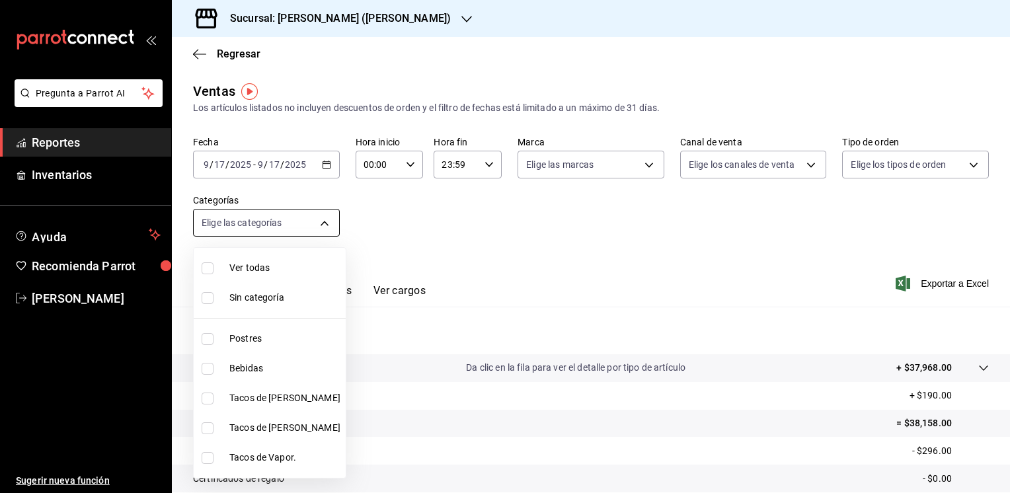
click at [323, 225] on body "Pregunta a Parrot AI Reportes Inventarios Ayuda Recomienda Parrot [PERSON_NAME]…" at bounding box center [505, 246] width 1010 height 493
click at [211, 429] on input "checkbox" at bounding box center [208, 428] width 12 height 12
checkbox input "true"
type input "e010cbed-05ca-40da-b7bc-c432a87ad8c1"
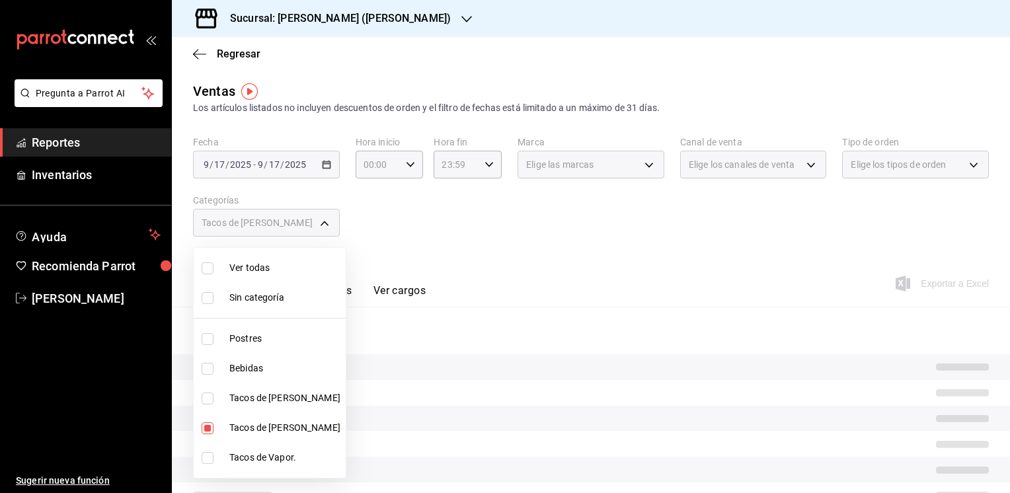
click at [527, 303] on div at bounding box center [505, 246] width 1010 height 493
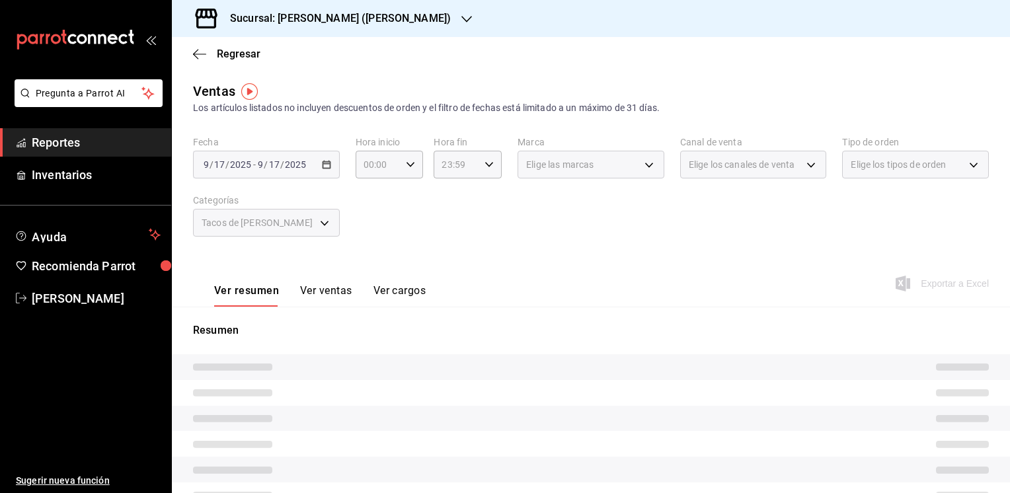
click at [320, 293] on button "Ver ventas" at bounding box center [326, 295] width 52 height 22
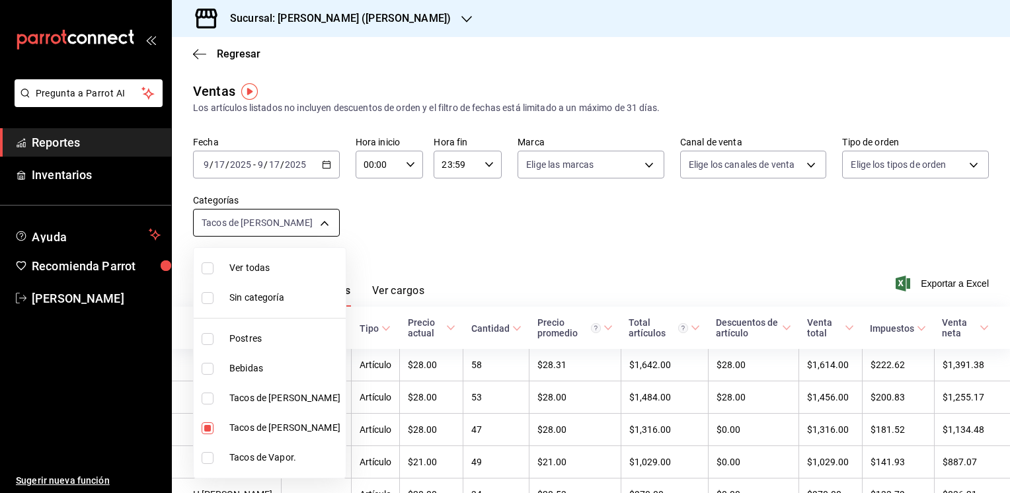
click at [326, 221] on body "Pregunta a Parrot AI Reportes Inventarios Ayuda Recomienda Parrot [PERSON_NAME]…" at bounding box center [505, 246] width 1010 height 493
click at [204, 426] on input "checkbox" at bounding box center [208, 428] width 12 height 12
checkbox input "false"
click at [207, 401] on input "checkbox" at bounding box center [208, 398] width 12 height 12
checkbox input "true"
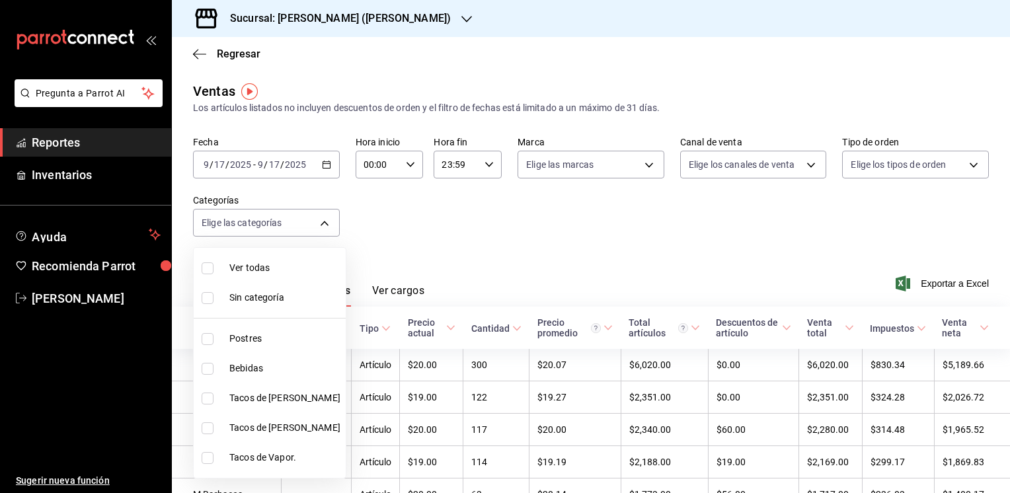
type input "4164e51f-3574-4ab8-b8ac-d4fe75f002a7"
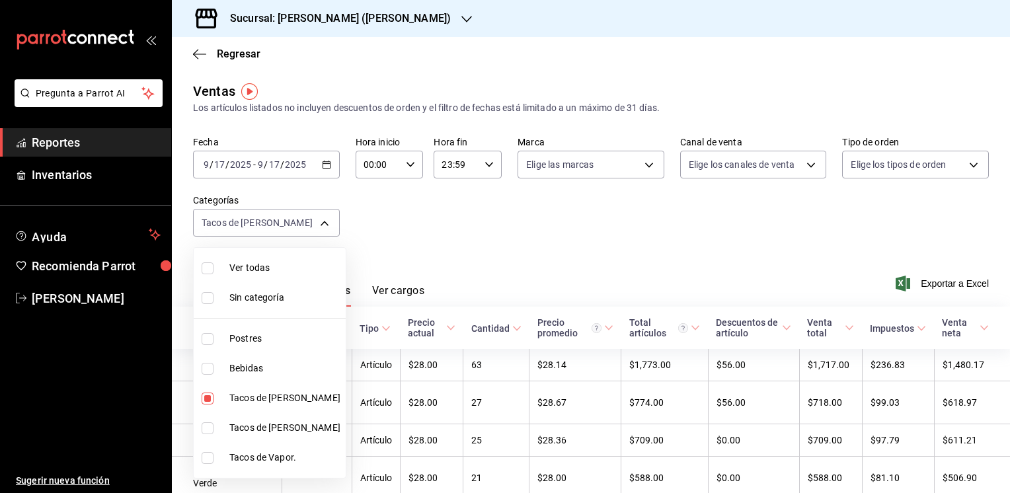
click at [460, 251] on div at bounding box center [505, 246] width 1010 height 493
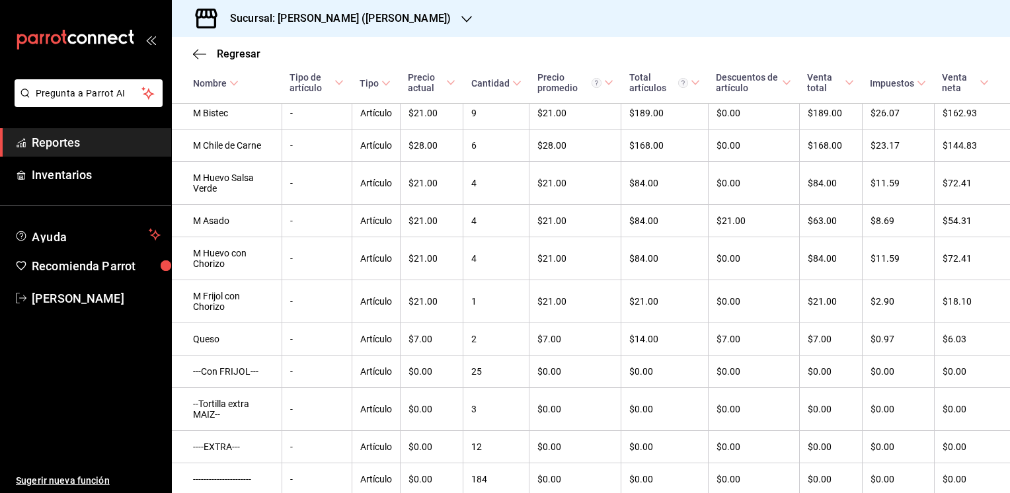
scroll to position [729, 0]
click at [461, 21] on icon "button" at bounding box center [466, 19] width 11 height 7
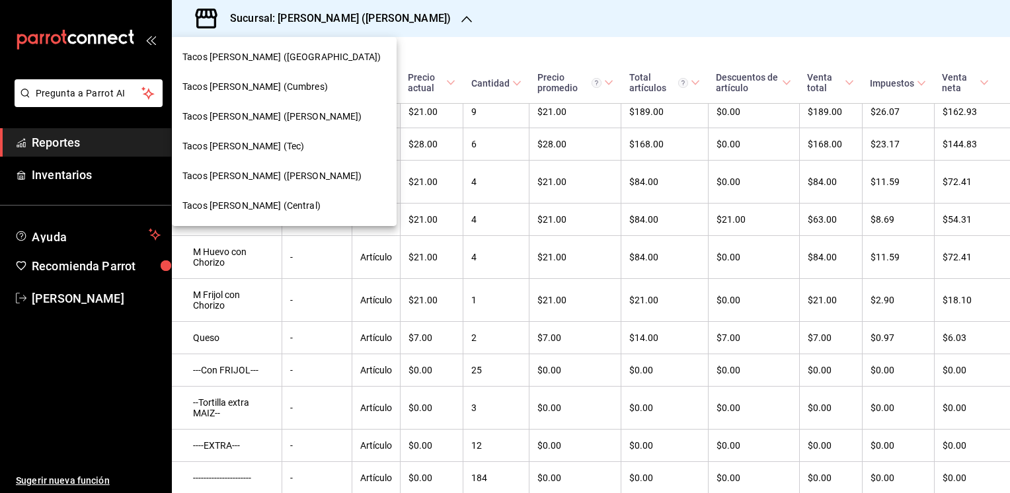
click at [278, 110] on span "Tacos [PERSON_NAME] ([PERSON_NAME])" at bounding box center [272, 117] width 180 height 14
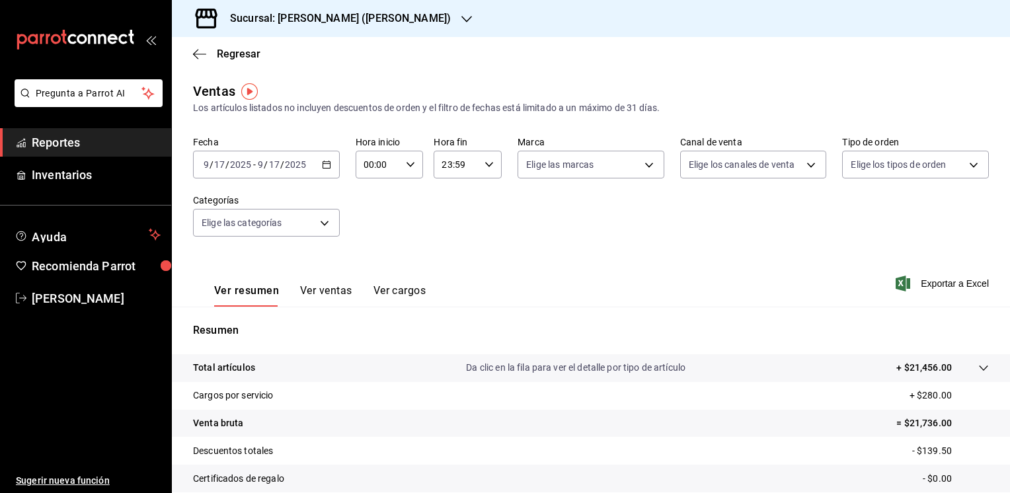
click at [328, 295] on button "Ver ventas" at bounding box center [326, 295] width 52 height 22
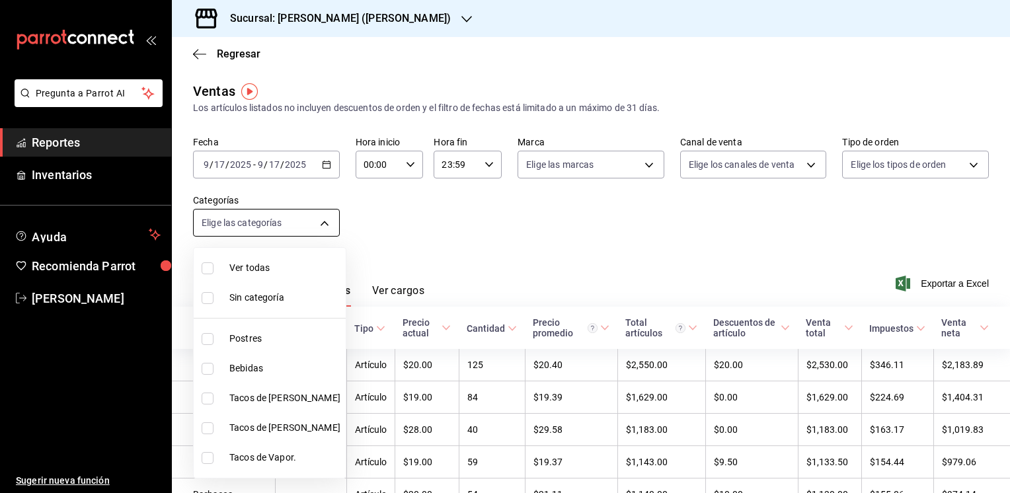
click at [325, 224] on body "Pregunta a Parrot AI Reportes Inventarios Ayuda Recomienda Parrot [PERSON_NAME]…" at bounding box center [505, 246] width 1010 height 493
click at [207, 424] on input "checkbox" at bounding box center [208, 428] width 12 height 12
checkbox input "true"
type input "ab8a3f9b-811a-4c58-8a60-58c93d6ffe1e"
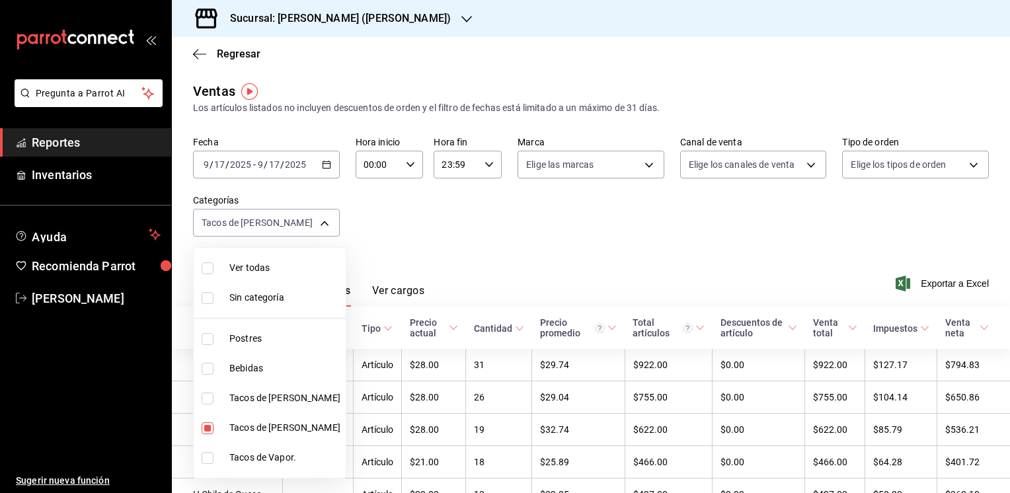
click at [552, 254] on div at bounding box center [505, 246] width 1010 height 493
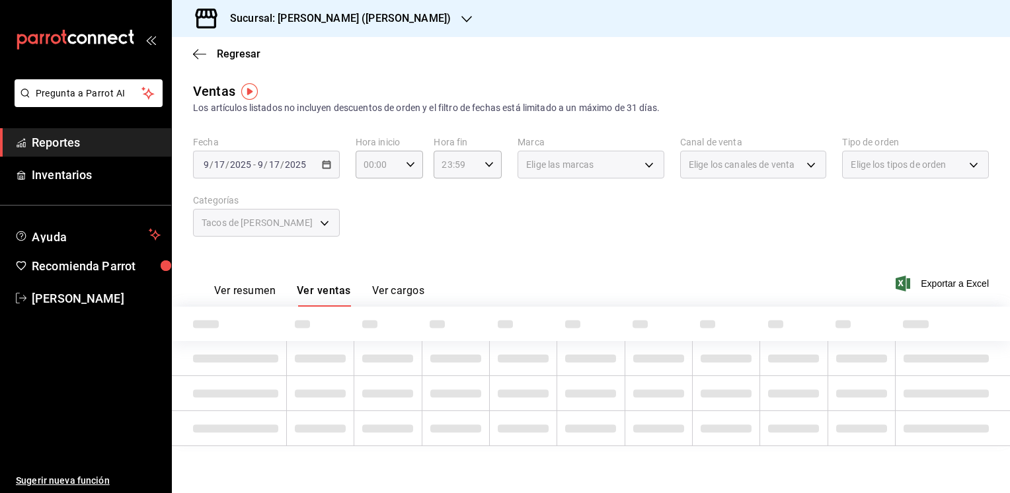
drag, startPoint x: 1002, startPoint y: 455, endPoint x: 1010, endPoint y: 231, distance: 224.1
click at [1009, 231] on html "Pregunta a Parrot AI Reportes Inventarios Ayuda Recomienda Parrot [PERSON_NAME]…" at bounding box center [505, 246] width 1010 height 493
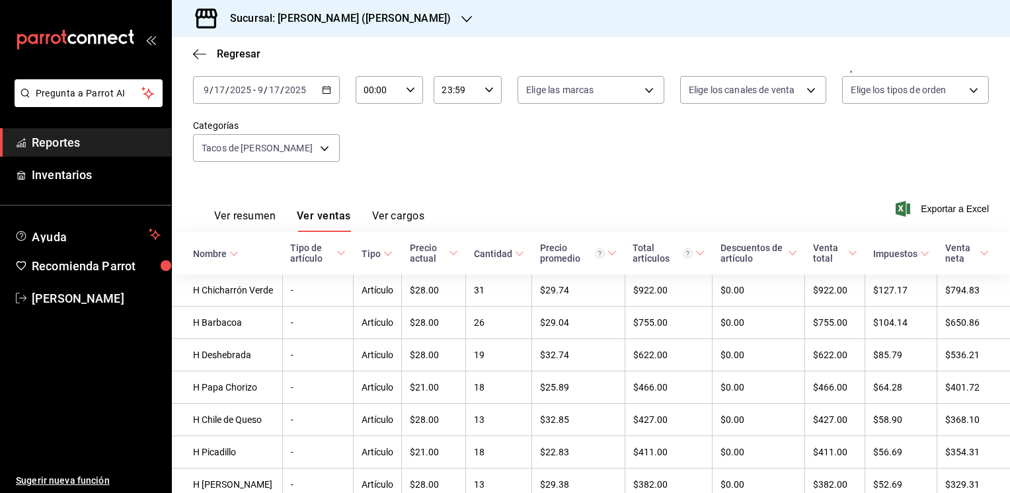
scroll to position [71, 0]
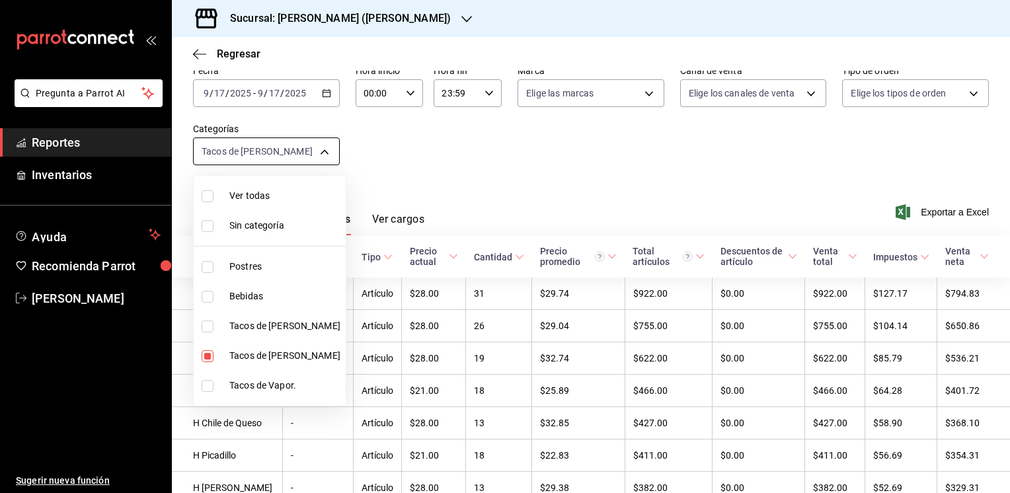
click at [324, 152] on body "Pregunta a Parrot AI Reportes Inventarios Ayuda Recomienda Parrot [PERSON_NAME]…" at bounding box center [505, 246] width 1010 height 493
click at [204, 352] on input "checkbox" at bounding box center [208, 356] width 12 height 12
checkbox input "false"
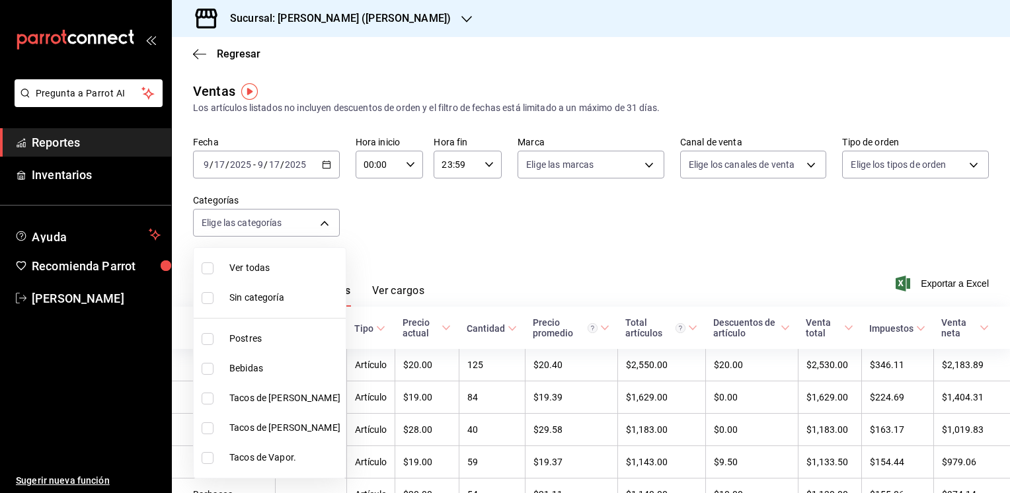
click at [204, 392] on input "checkbox" at bounding box center [208, 398] width 12 height 12
checkbox input "true"
type input "9b2a086a-1748-4fa6-9e9f-eef77635b034"
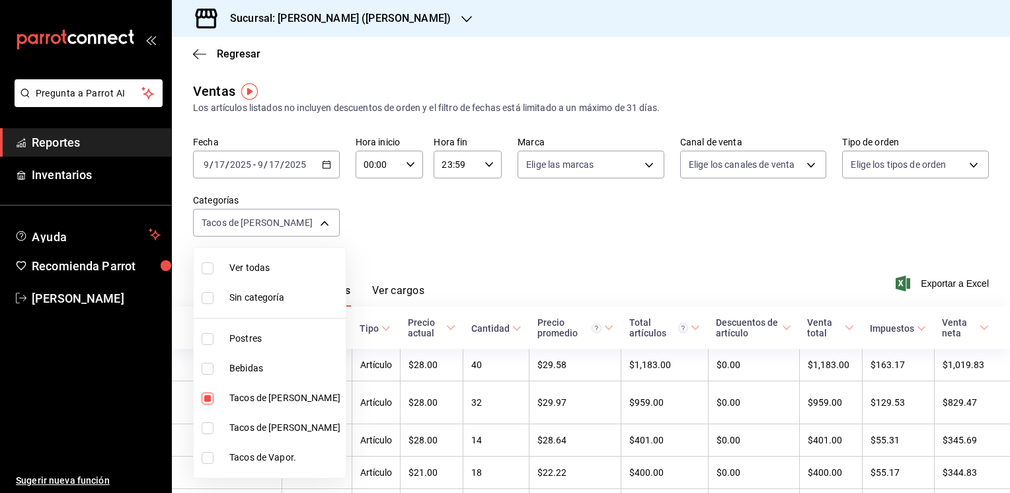
click at [648, 257] on div at bounding box center [505, 246] width 1010 height 493
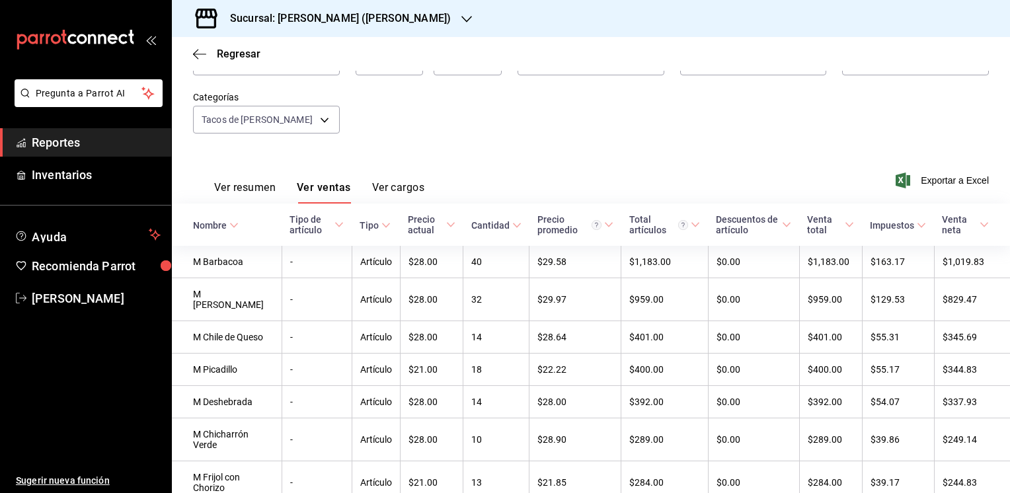
scroll to position [102, 0]
click at [407, 186] on button "Ver cargos" at bounding box center [398, 193] width 53 height 22
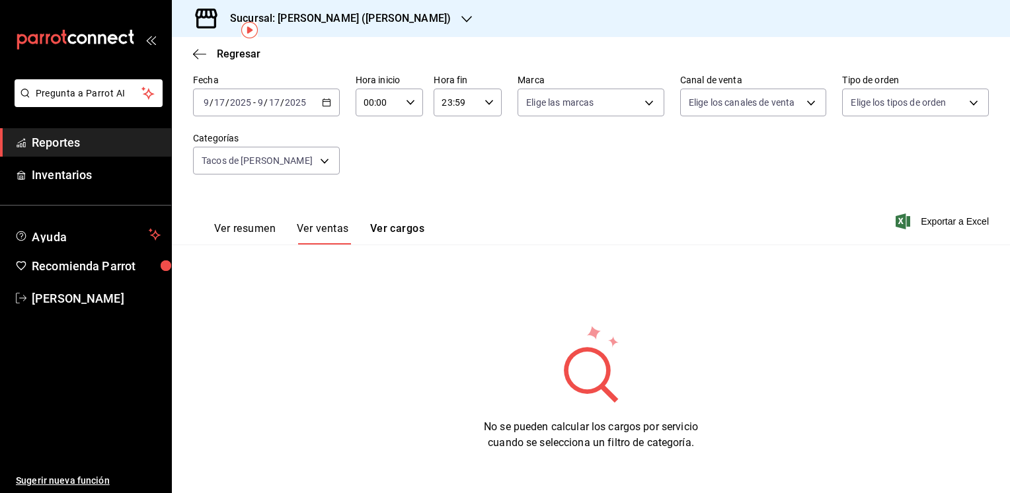
scroll to position [61, 0]
click at [246, 231] on button "Ver resumen" at bounding box center [244, 234] width 61 height 22
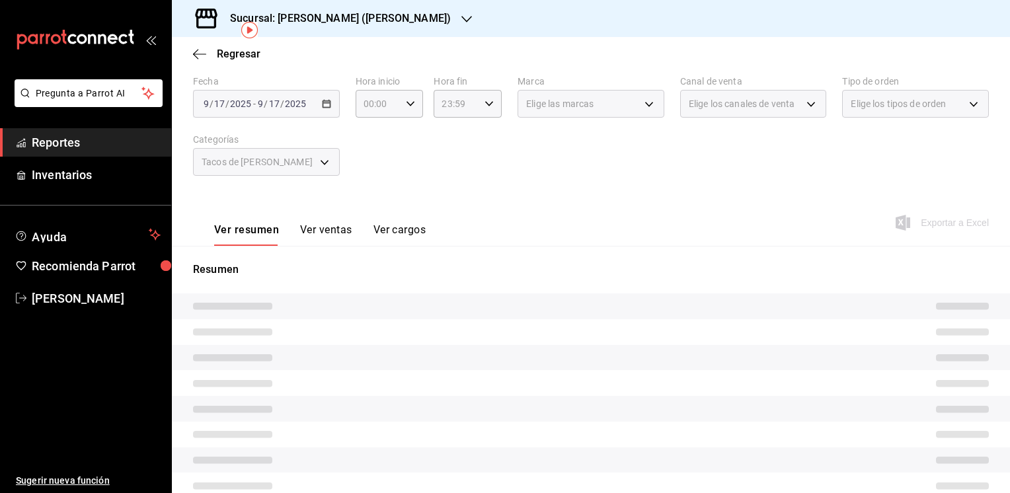
click at [318, 164] on div "Tacos de [PERSON_NAME]" at bounding box center [266, 162] width 147 height 28
click at [320, 231] on button "Ver ventas" at bounding box center [326, 234] width 52 height 22
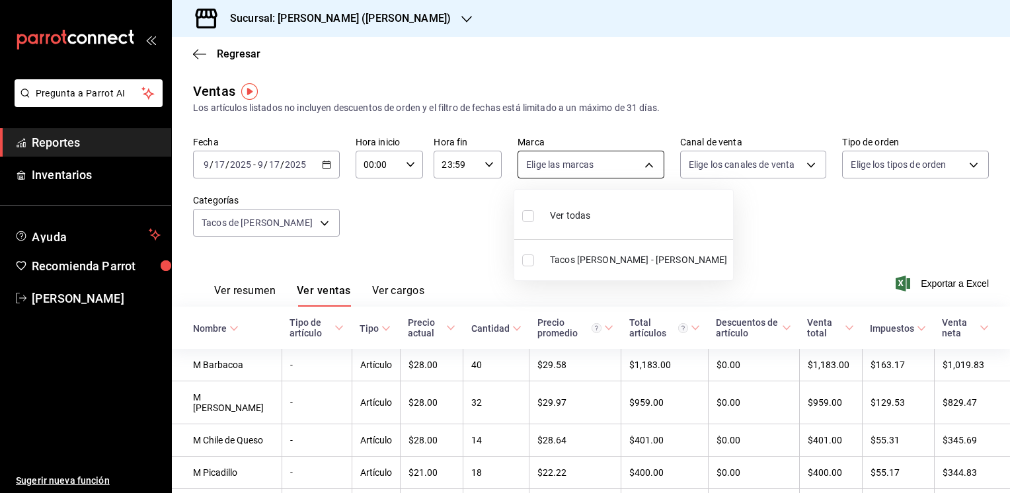
click at [644, 166] on body "Pregunta a Parrot AI Reportes Inventarios Ayuda Recomienda Parrot [PERSON_NAME]…" at bounding box center [505, 246] width 1010 height 493
click at [644, 166] on div at bounding box center [505, 246] width 1010 height 493
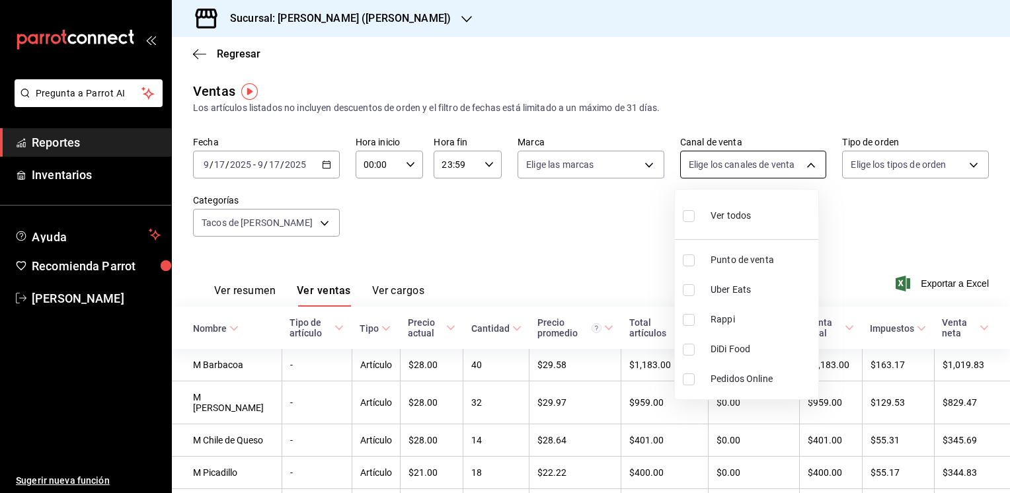
click at [803, 162] on body "Pregunta a Parrot AI Reportes Inventarios Ayuda Recomienda Parrot [PERSON_NAME]…" at bounding box center [505, 246] width 1010 height 493
click at [688, 290] on input "checkbox" at bounding box center [689, 290] width 12 height 12
checkbox input "true"
type input "UBER_EATS"
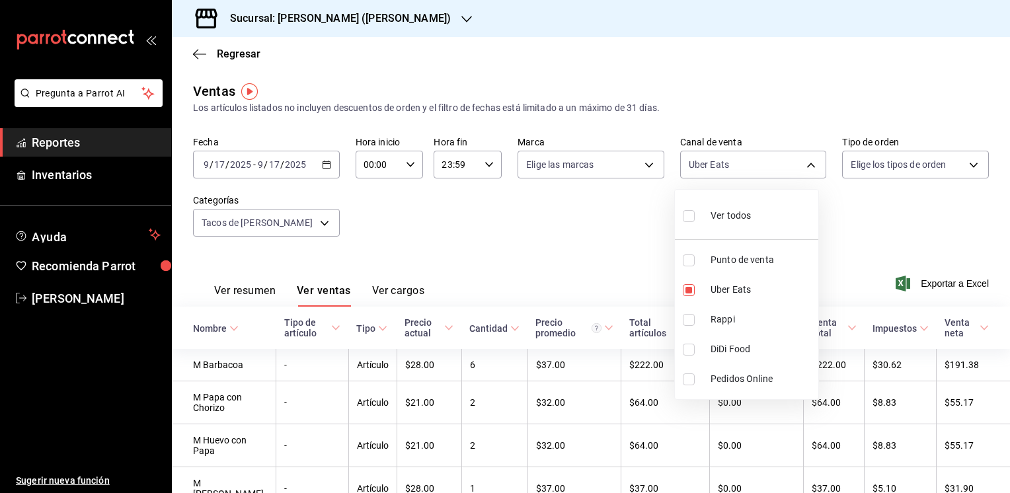
click at [592, 260] on div at bounding box center [505, 246] width 1010 height 493
click at [322, 169] on div "[DATE] [DATE] - [DATE] [DATE]" at bounding box center [266, 165] width 147 height 28
click at [260, 167] on input "9" at bounding box center [260, 164] width 7 height 11
click at [225, 164] on span "/" at bounding box center [227, 164] width 4 height 11
click at [221, 163] on input "17" at bounding box center [219, 164] width 12 height 11
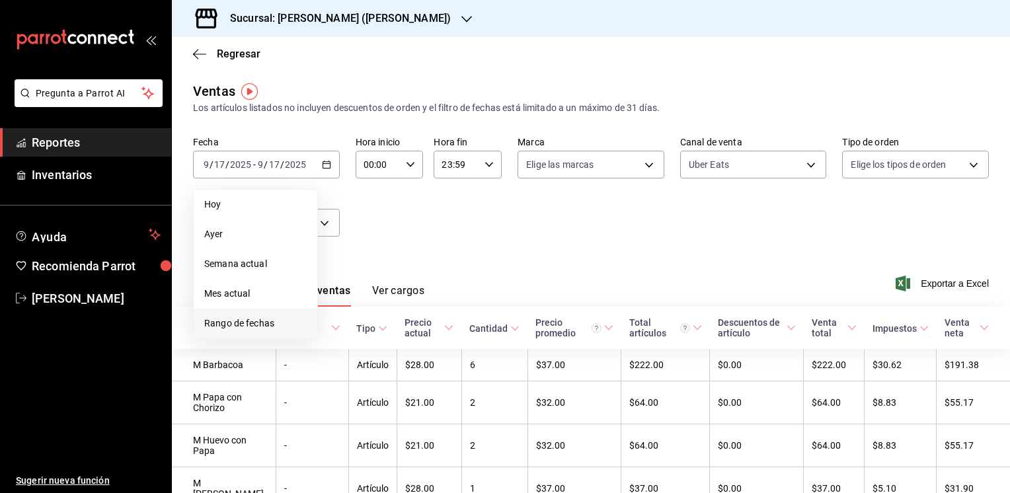
click at [248, 328] on span "Rango de fechas" at bounding box center [255, 323] width 102 height 14
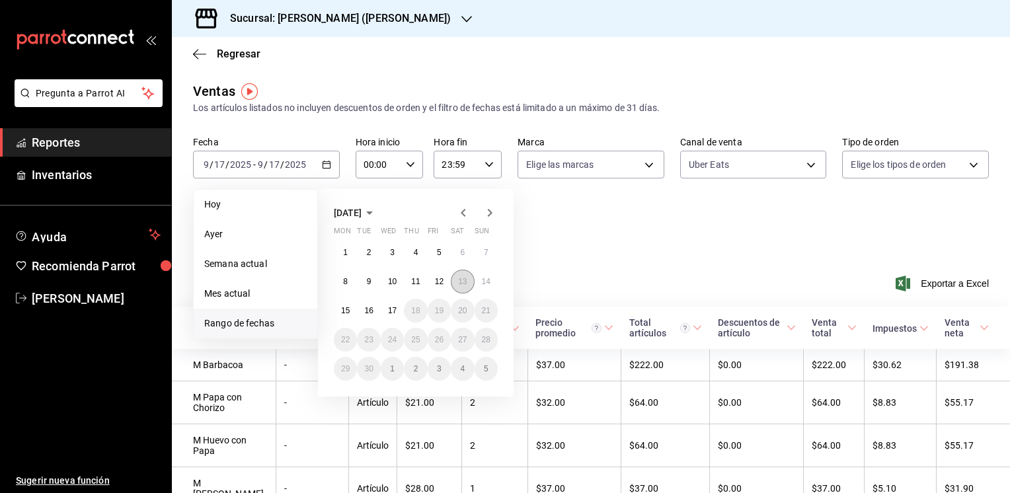
click at [466, 279] on abbr "13" at bounding box center [462, 281] width 9 height 9
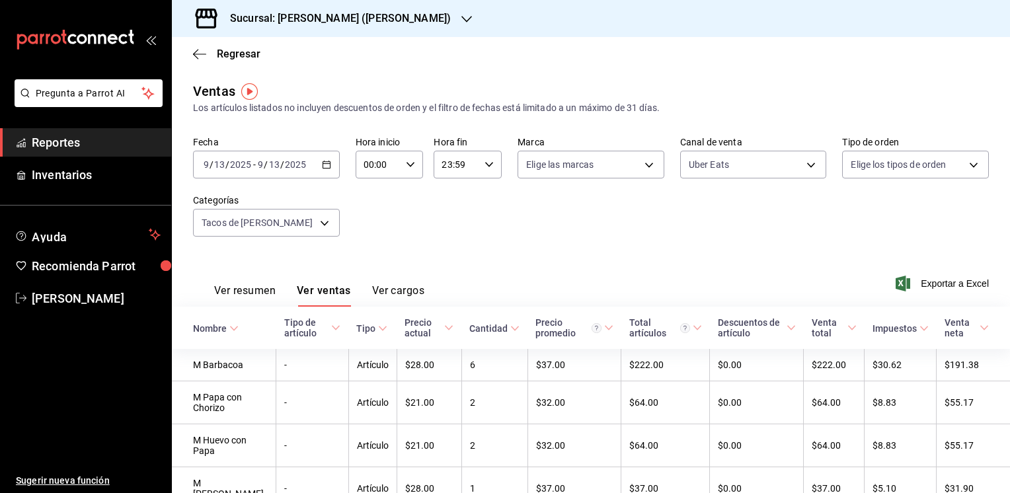
click at [466, 279] on div "Ver resumen Ver ventas Ver cargos Exportar a Excel" at bounding box center [591, 279] width 838 height 54
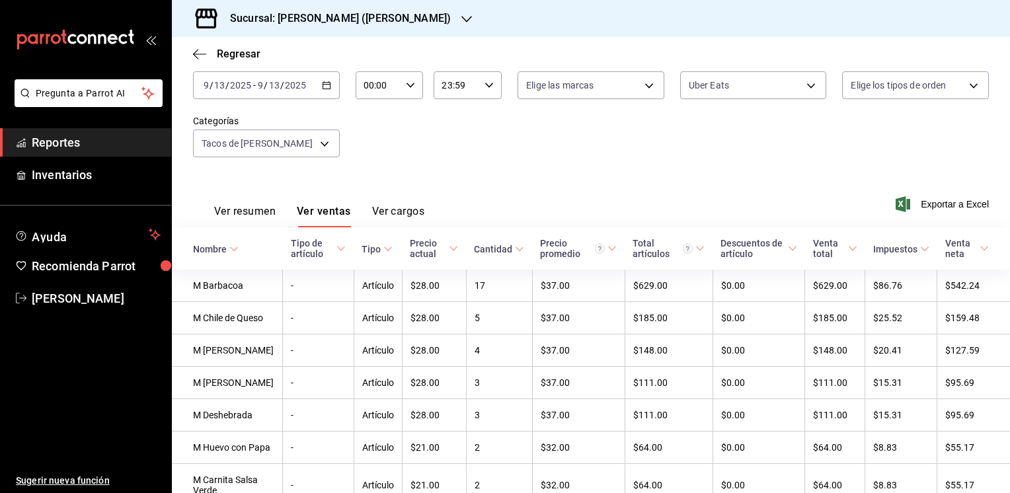
scroll to position [80, 0]
click at [327, 146] on body "Pregunta a Parrot AI Reportes Inventarios Ayuda Recomienda Parrot [PERSON_NAME]…" at bounding box center [505, 246] width 1010 height 493
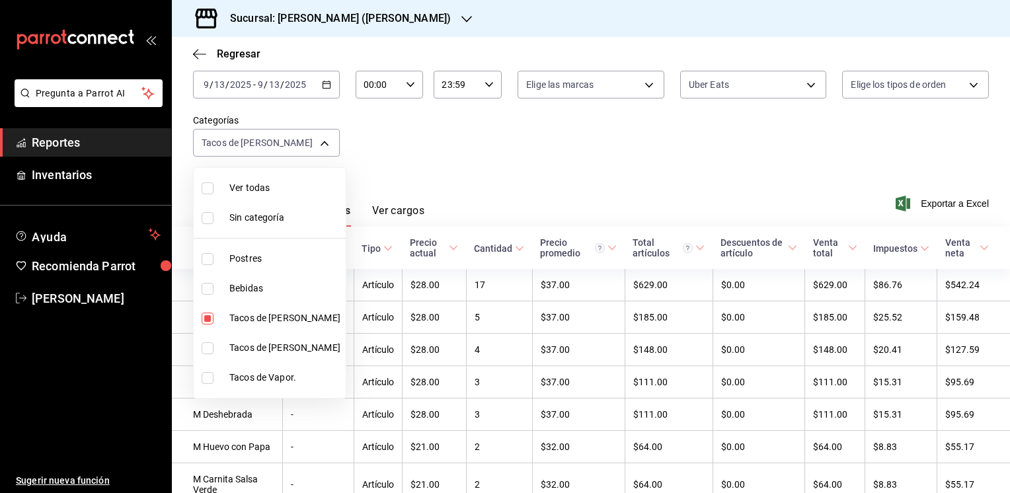
click at [209, 322] on input "checkbox" at bounding box center [208, 319] width 12 height 12
checkbox input "false"
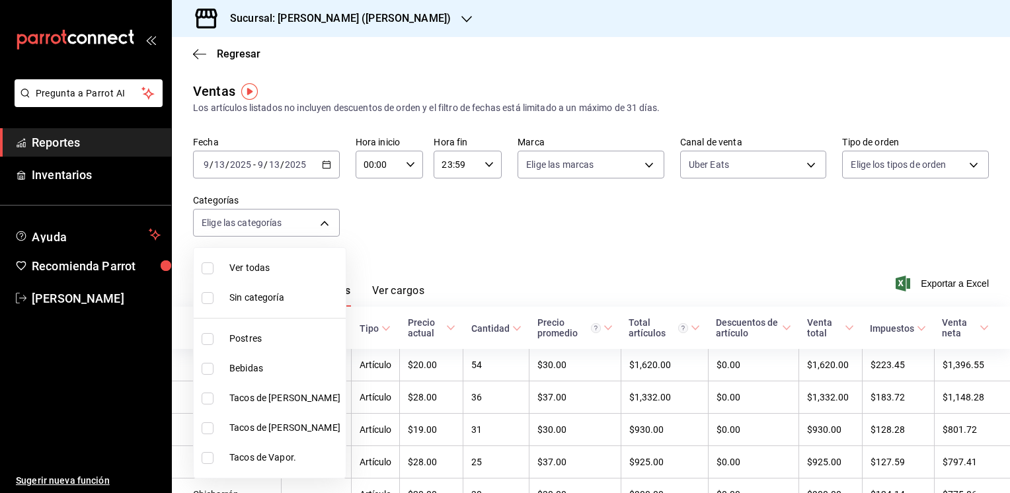
click at [211, 429] on input "checkbox" at bounding box center [208, 428] width 12 height 12
checkbox input "true"
type input "ab8a3f9b-811a-4c58-8a60-58c93d6ffe1e"
click at [847, 268] on div at bounding box center [505, 246] width 1010 height 493
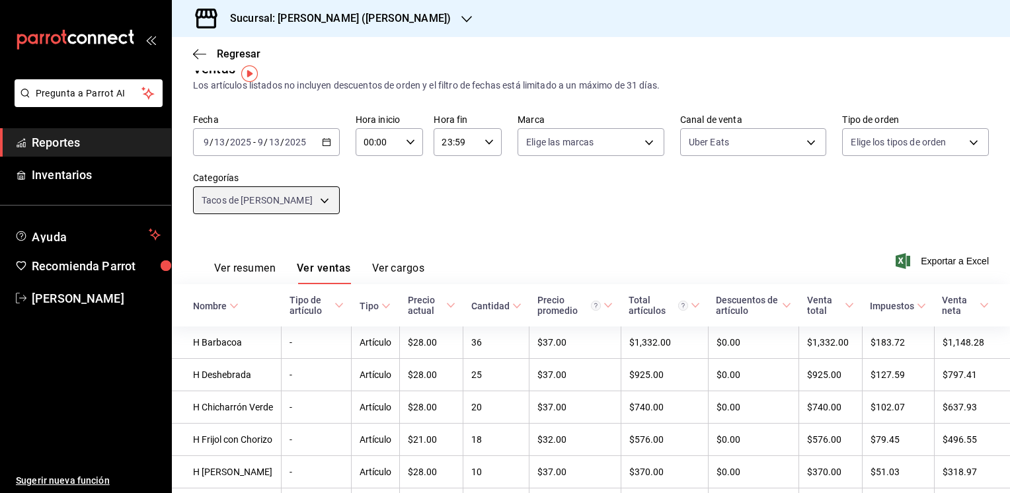
scroll to position [7, 0]
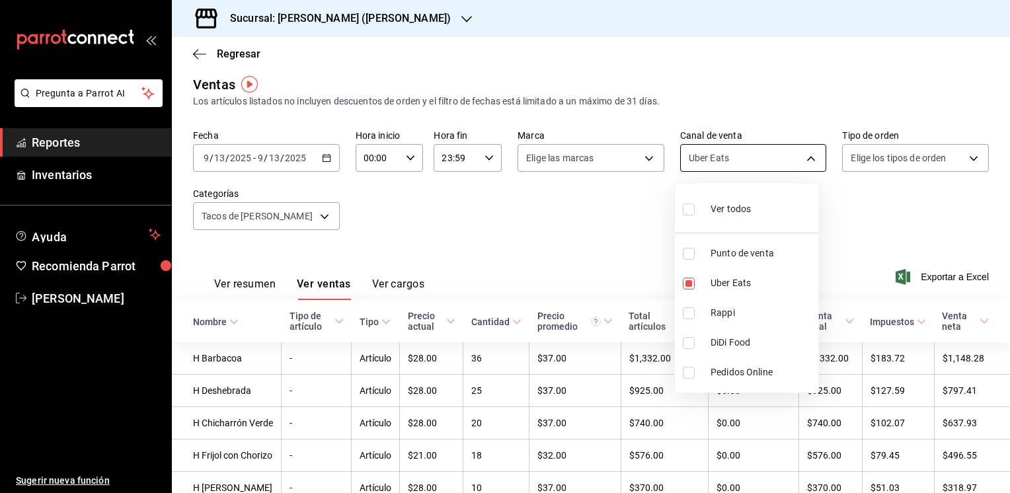
click at [804, 159] on body "Pregunta a Parrot AI Reportes Inventarios Ayuda Recomienda Parrot [PERSON_NAME]…" at bounding box center [505, 246] width 1010 height 493
click at [686, 282] on input "checkbox" at bounding box center [689, 284] width 12 height 12
checkbox input "false"
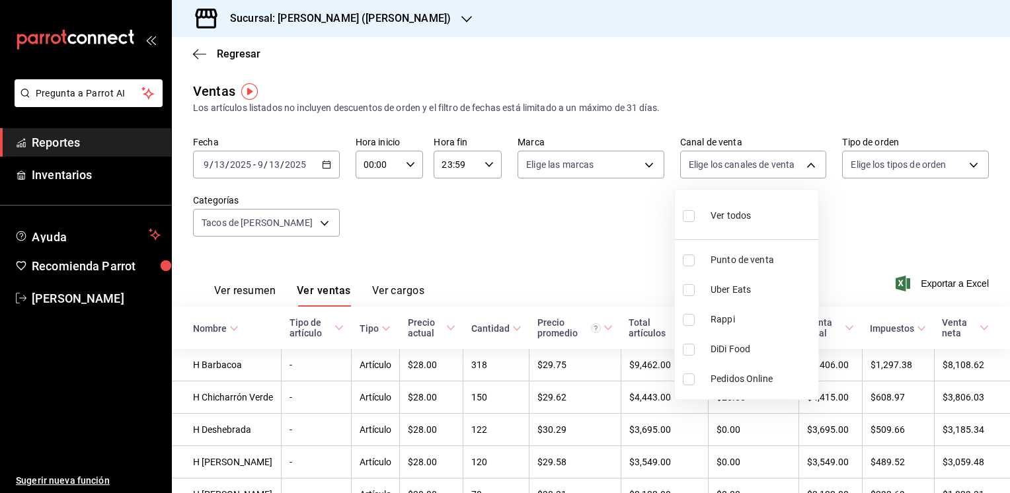
click at [692, 320] on input "checkbox" at bounding box center [689, 320] width 12 height 12
checkbox input "true"
type input "RAPPI"
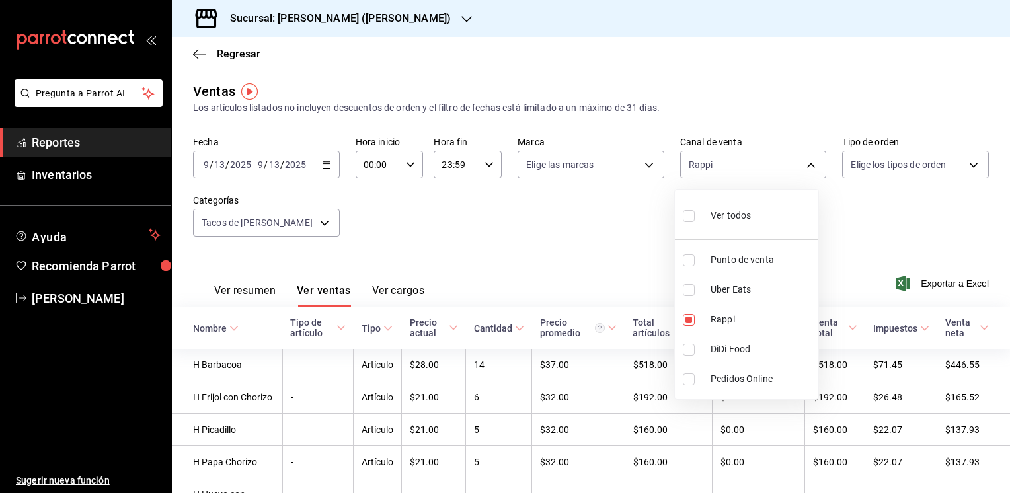
click at [569, 258] on div at bounding box center [505, 246] width 1010 height 493
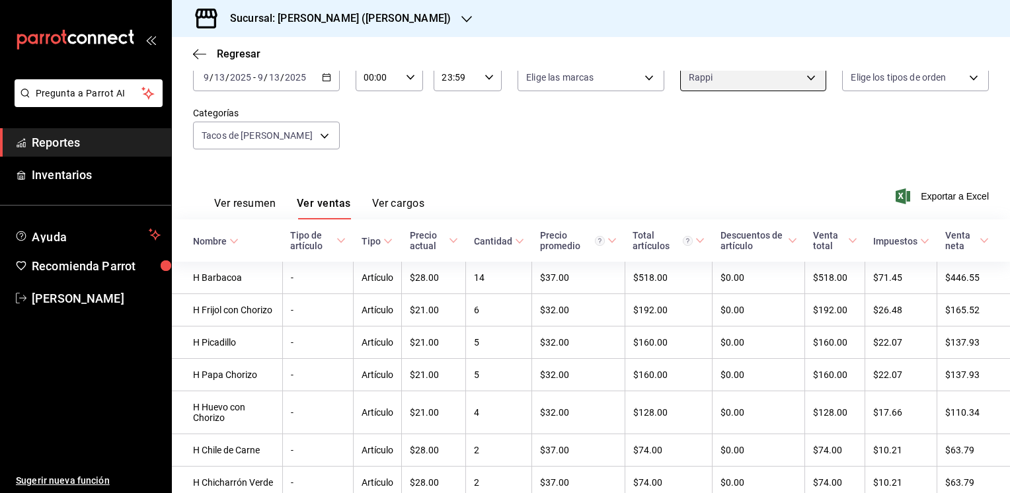
scroll to position [89, 0]
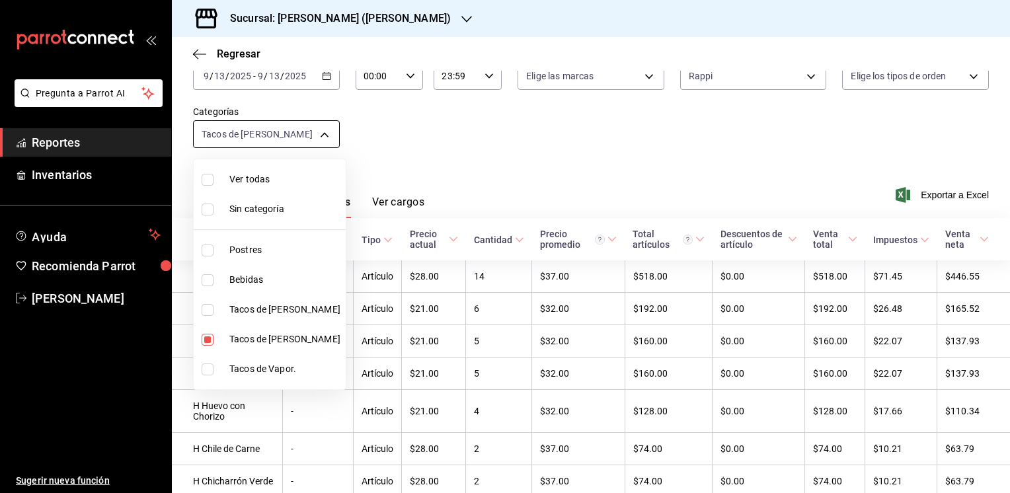
click at [322, 133] on body "Pregunta a Parrot AI Reportes Inventarios Ayuda Recomienda Parrot [PERSON_NAME]…" at bounding box center [505, 246] width 1010 height 493
click at [259, 308] on span "Tacos de [PERSON_NAME]" at bounding box center [284, 310] width 111 height 14
type input "ab8a3f9b-811a-4c58-8a60-58c93d6ffe1e,9b2a086a-1748-4fa6-9e9f-eef77635b034"
checkbox input "true"
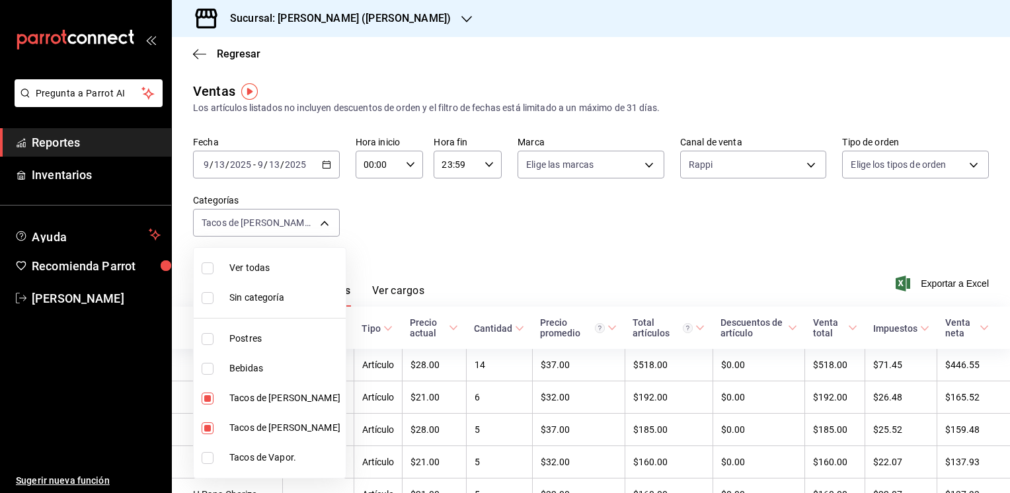
click at [209, 425] on input "checkbox" at bounding box center [208, 428] width 12 height 12
checkbox input "false"
type input "9b2a086a-1748-4fa6-9e9f-eef77635b034"
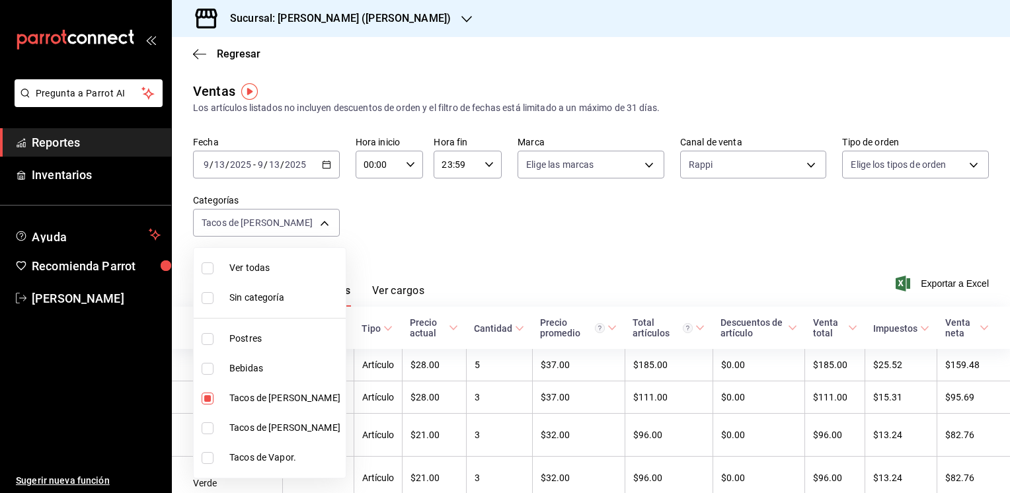
click at [524, 234] on div at bounding box center [505, 246] width 1010 height 493
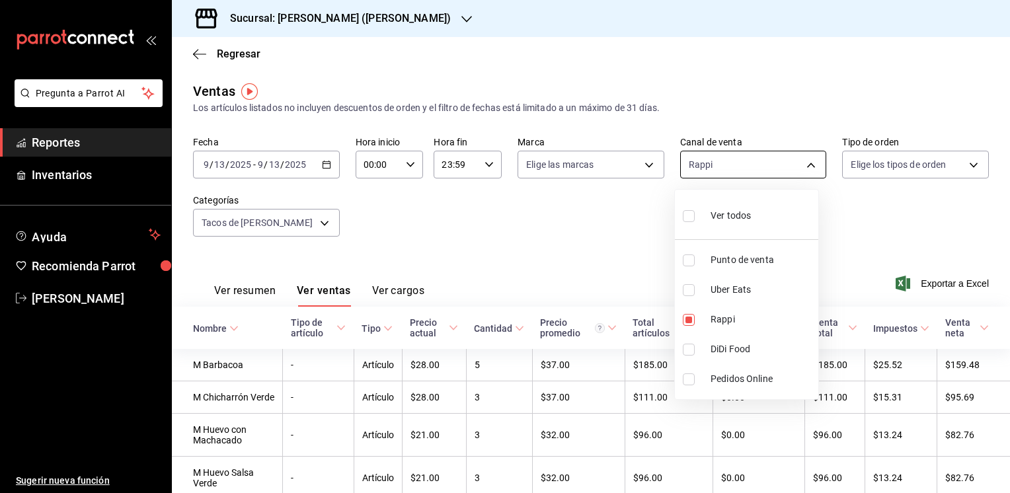
click at [804, 165] on body "Pregunta a Parrot AI Reportes Inventarios Ayuda Recomienda Parrot [PERSON_NAME]…" at bounding box center [505, 246] width 1010 height 493
click at [685, 350] on input "checkbox" at bounding box center [689, 350] width 12 height 12
checkbox input "true"
type input "RAPPI,DIDI_FOOD"
click at [686, 320] on input "checkbox" at bounding box center [689, 320] width 12 height 12
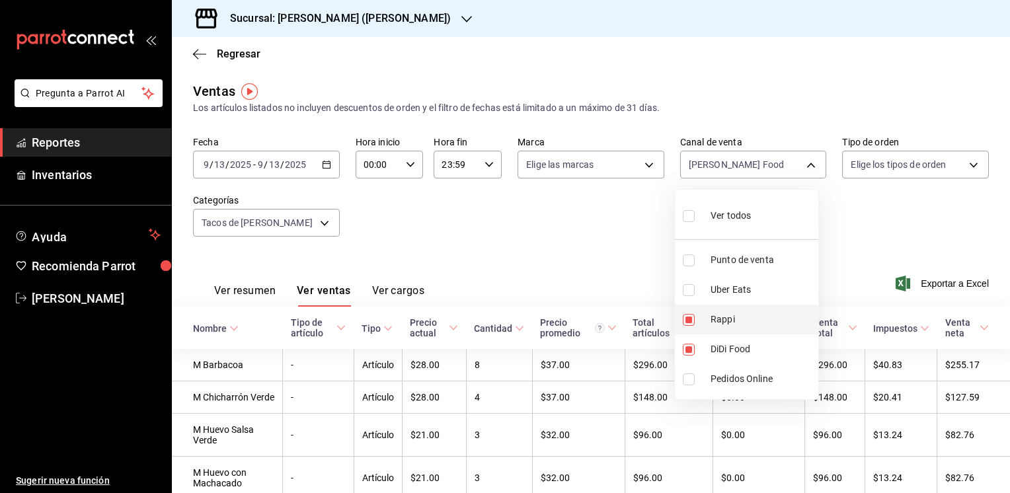
checkbox input "false"
type input "DIDI_FOOD"
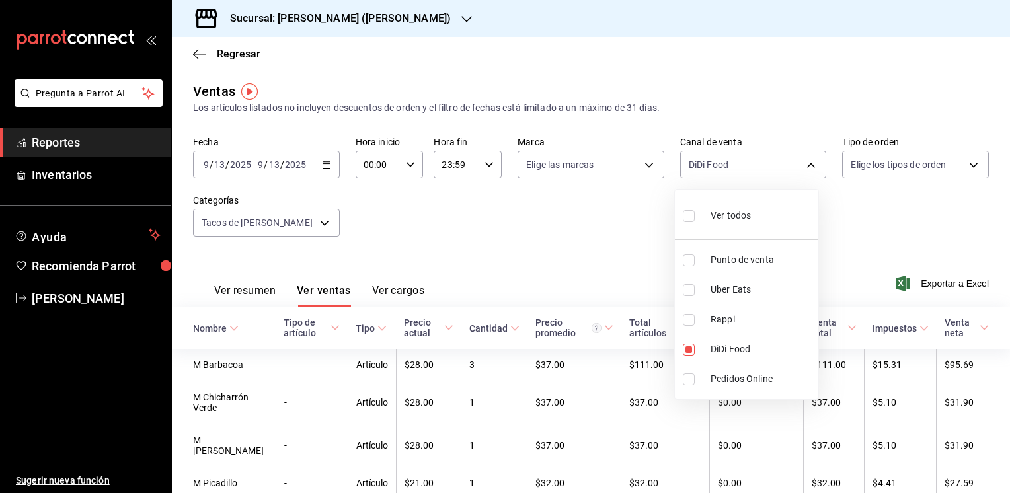
click at [950, 207] on div at bounding box center [505, 246] width 1010 height 493
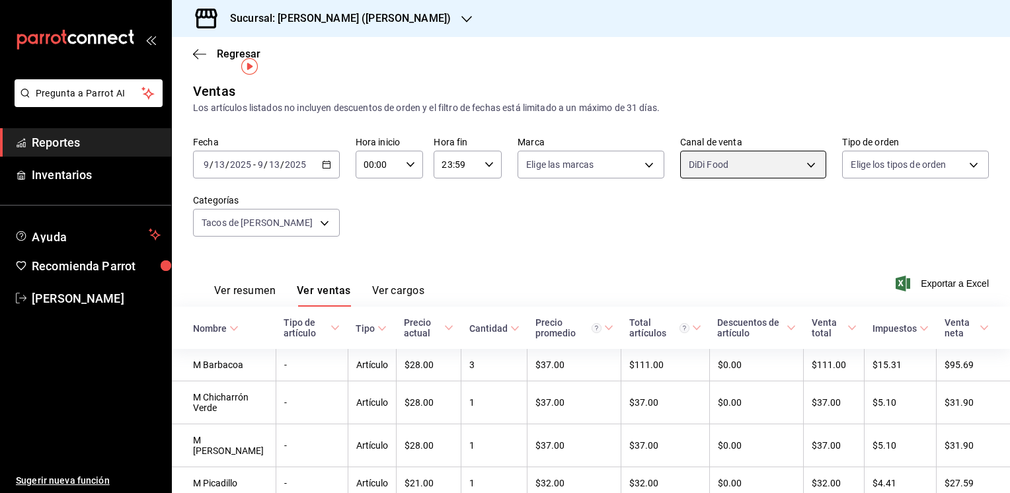
scroll to position [52, 0]
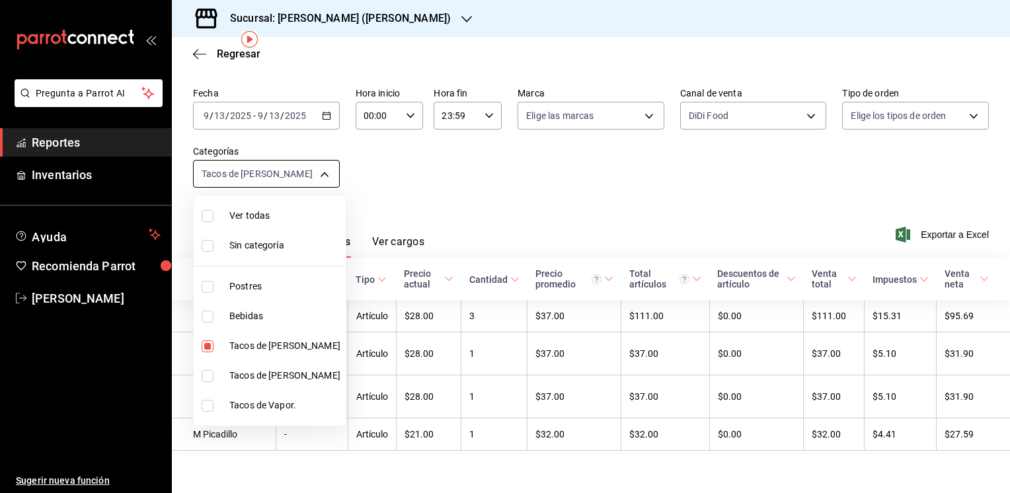
click at [322, 172] on body "Pregunta a Parrot AI Reportes Inventarios Ayuda Recomienda Parrot [PERSON_NAME]…" at bounding box center [505, 246] width 1010 height 493
click at [211, 344] on input "checkbox" at bounding box center [208, 346] width 12 height 12
checkbox input "false"
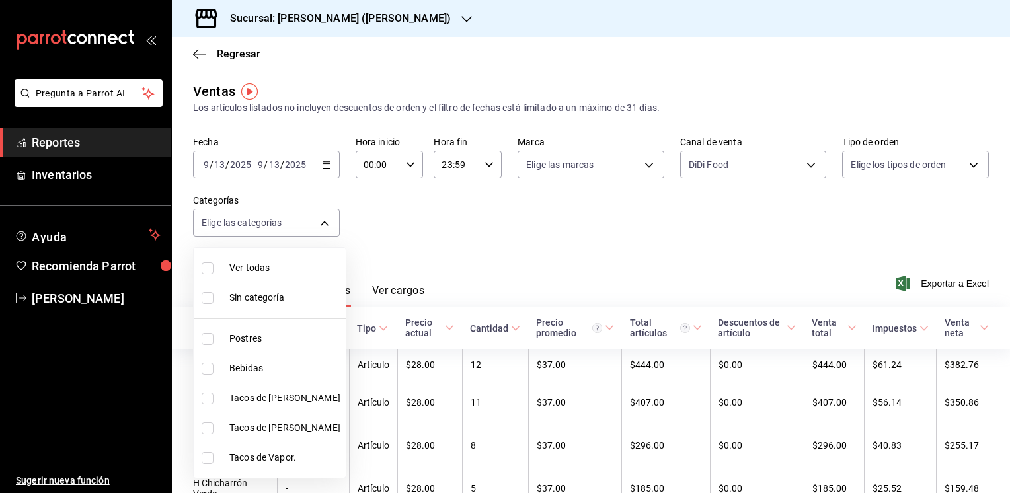
click at [207, 427] on input "checkbox" at bounding box center [208, 428] width 12 height 12
checkbox input "true"
type input "ab8a3f9b-811a-4c58-8a60-58c93d6ffe1e"
drag, startPoint x: 1004, startPoint y: 196, endPoint x: 1007, endPoint y: 268, distance: 71.4
click at [1007, 268] on div at bounding box center [505, 246] width 1010 height 493
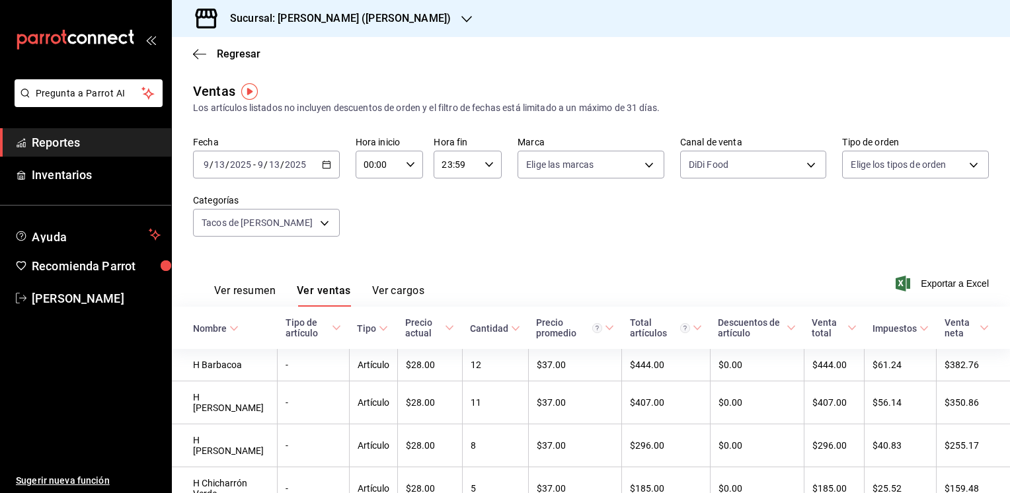
click at [833, 223] on div "Fecha [DATE] [DATE] - [DATE] [DATE] Hora inicio 00:00 Hora inicio Hora fin 23:5…" at bounding box center [591, 194] width 796 height 116
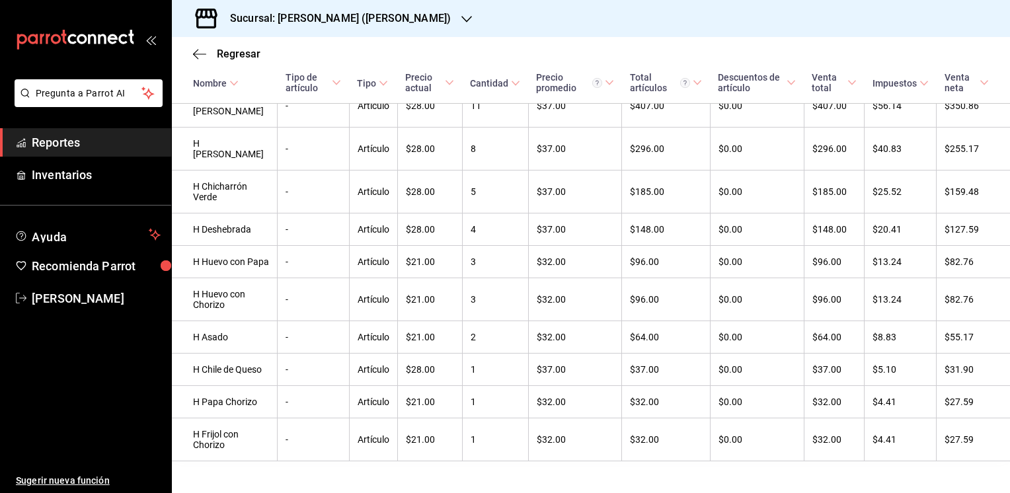
scroll to position [351, 0]
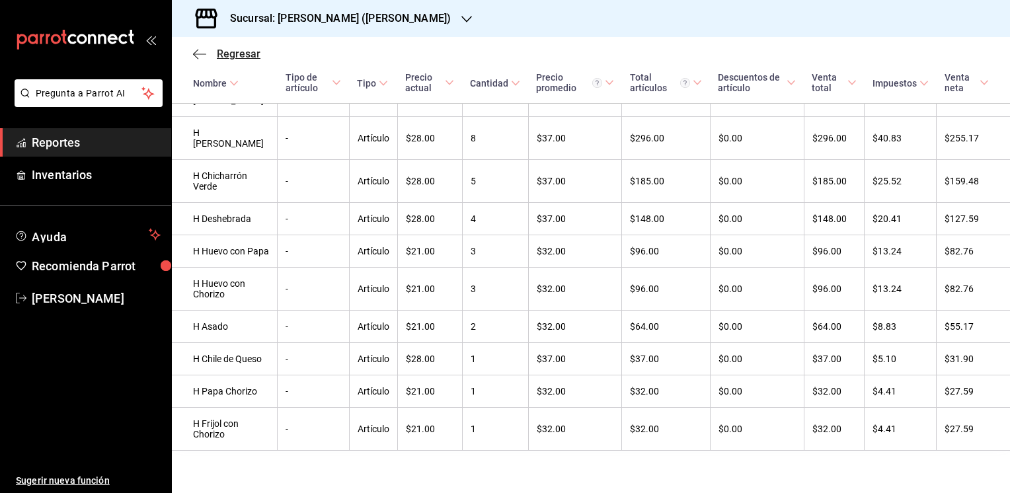
click at [237, 52] on span "Regresar" at bounding box center [239, 54] width 44 height 13
